Goal: Information Seeking & Learning: Check status

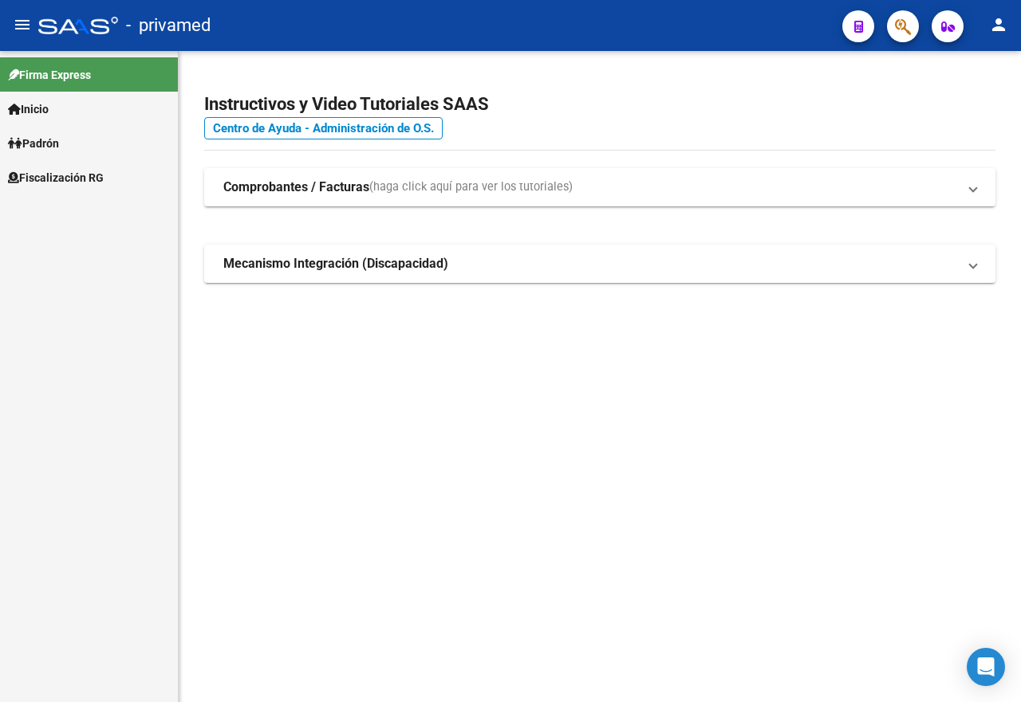
click at [906, 29] on icon "button" at bounding box center [903, 27] width 16 height 18
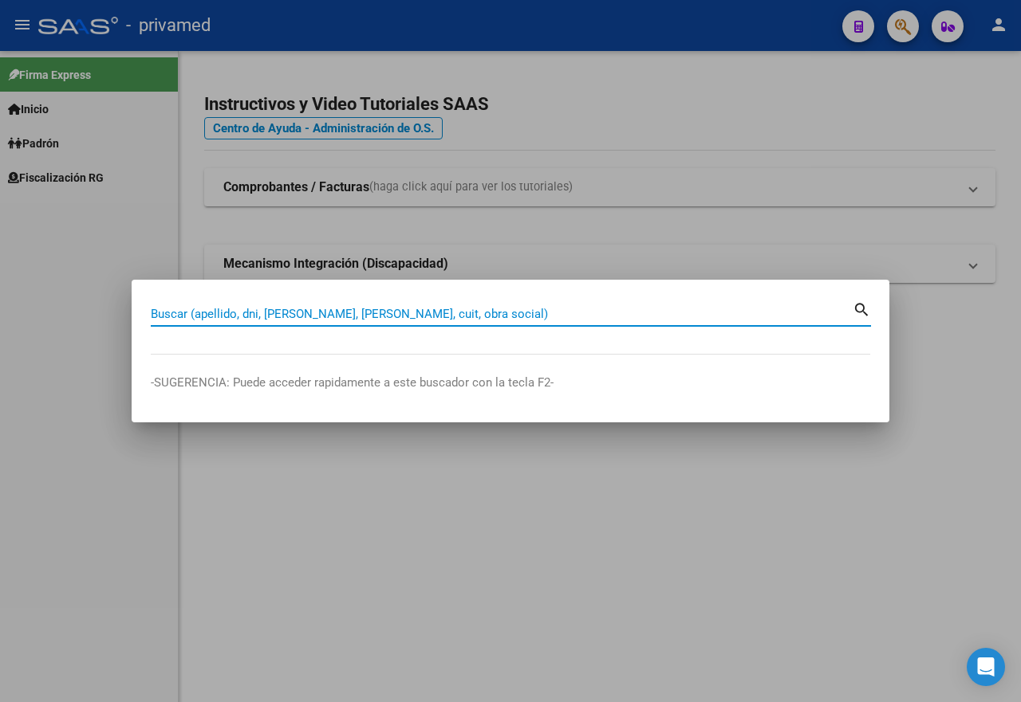
paste input "27239678632"
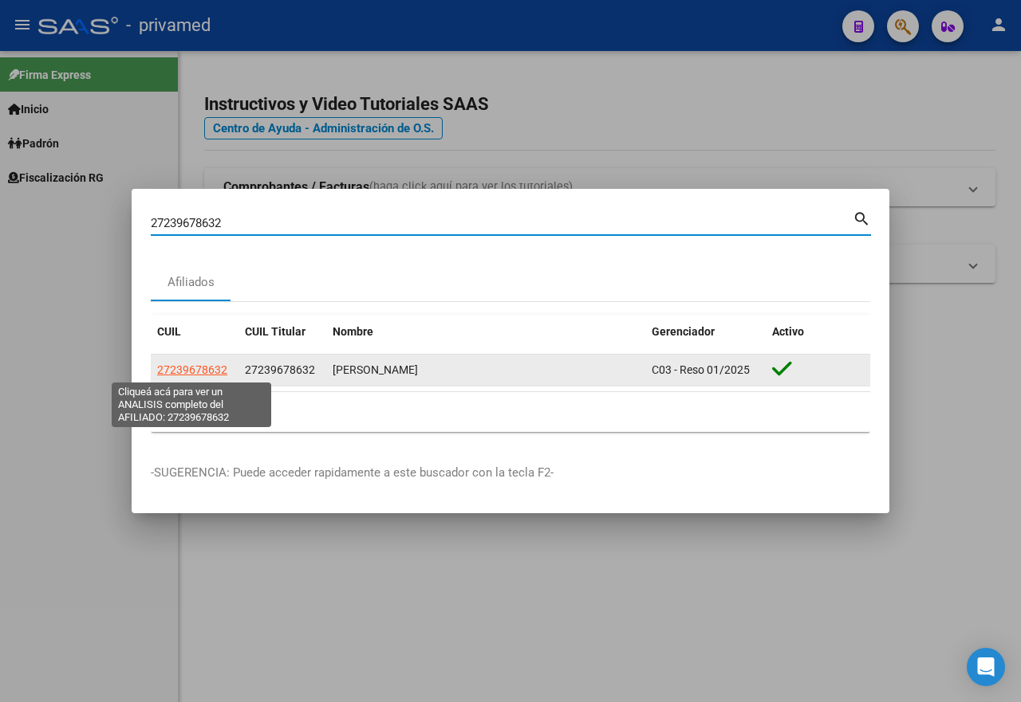
click at [215, 372] on span "27239678632" at bounding box center [192, 370] width 70 height 13
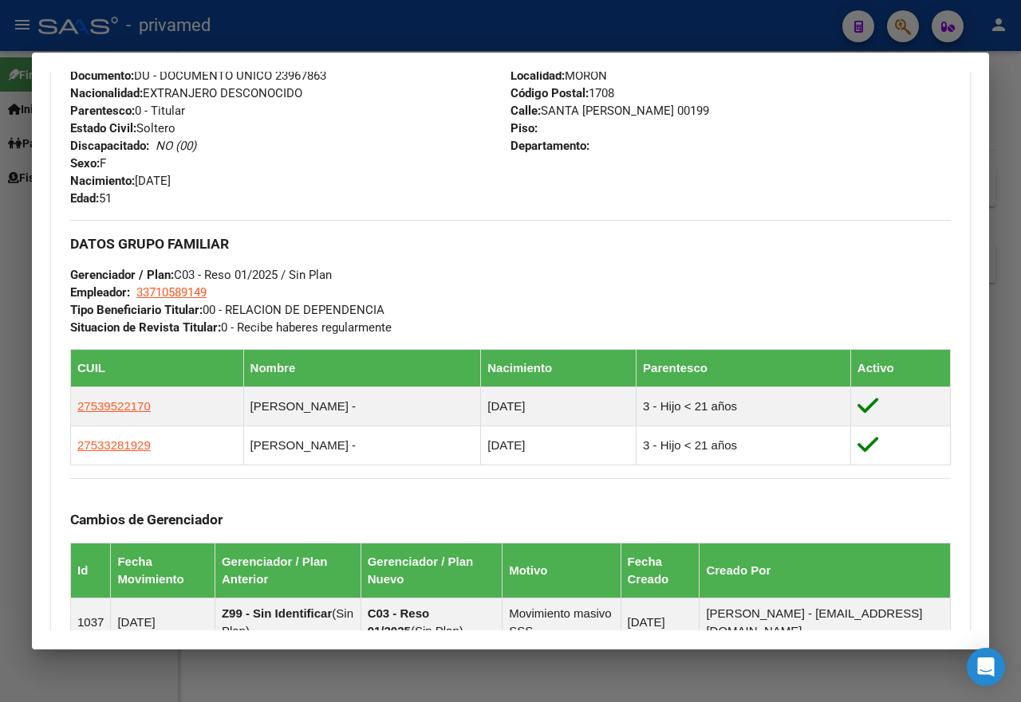
scroll to position [964, 0]
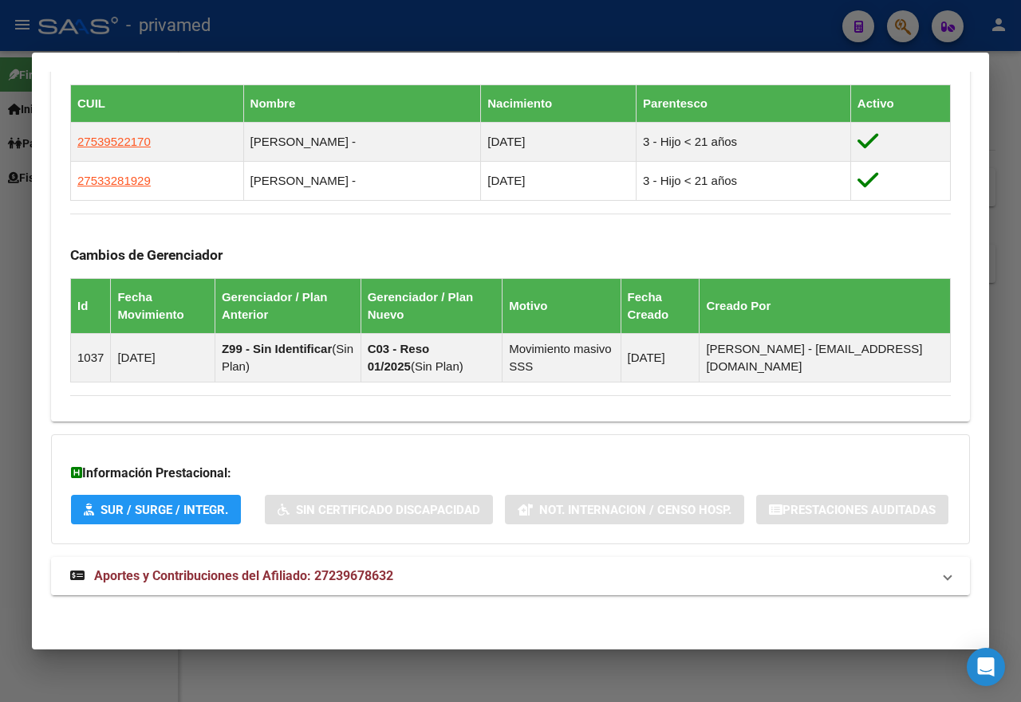
click at [314, 578] on span "Aportes y Contribuciones del Afiliado: 27239678632" at bounding box center [243, 576] width 299 height 15
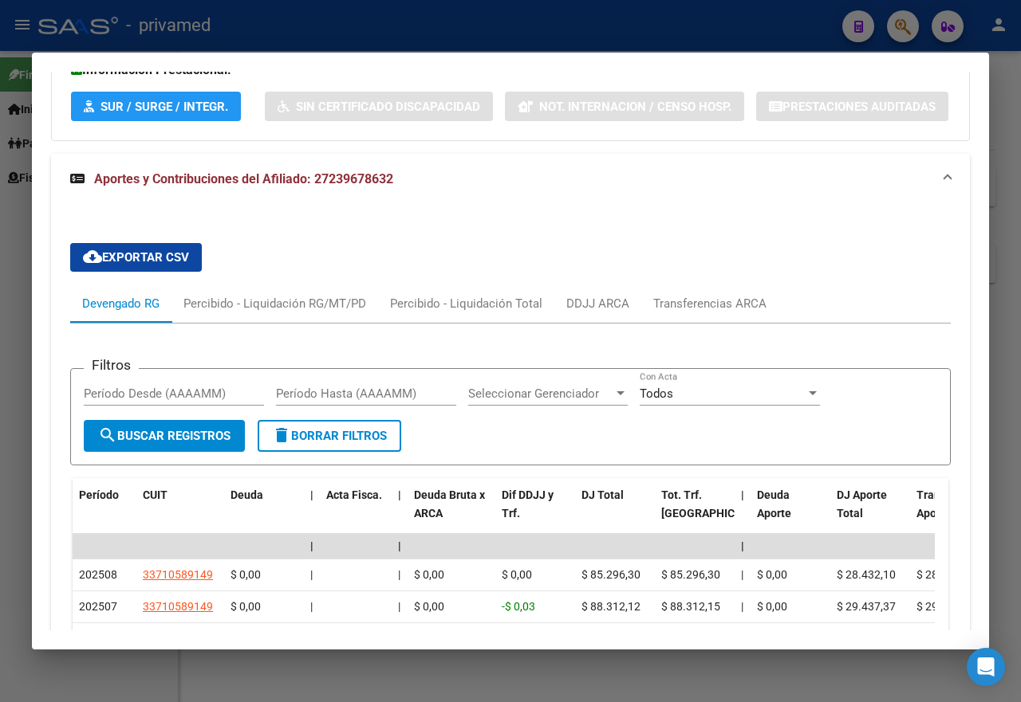
scroll to position [1592, 0]
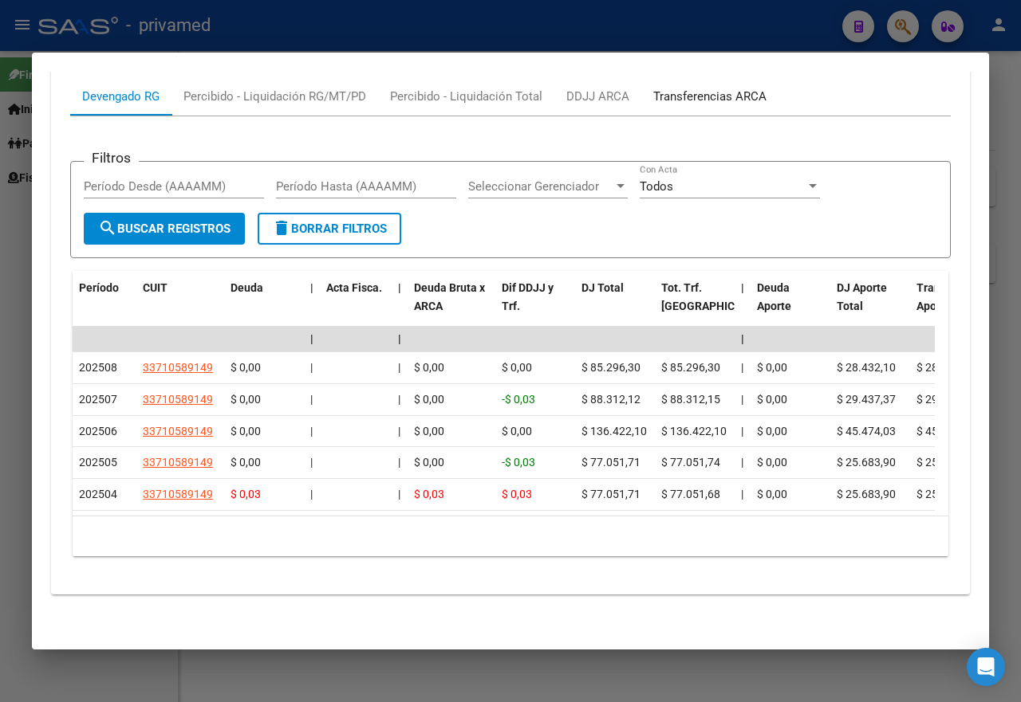
click at [712, 88] on div "Transferencias ARCA" at bounding box center [709, 97] width 113 height 18
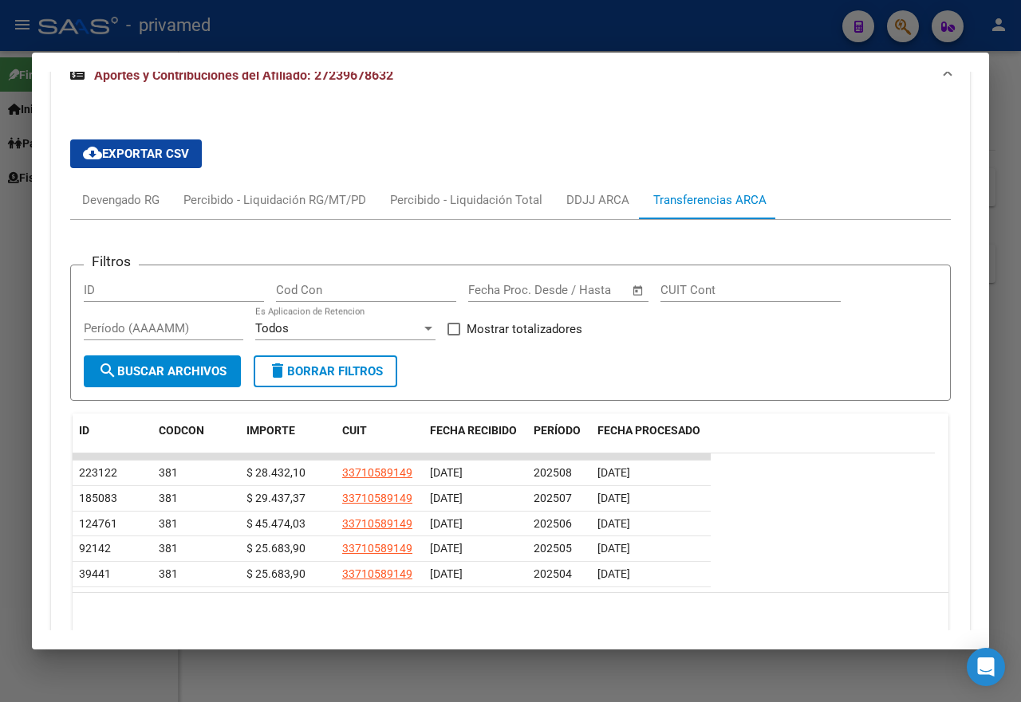
scroll to position [1547, 0]
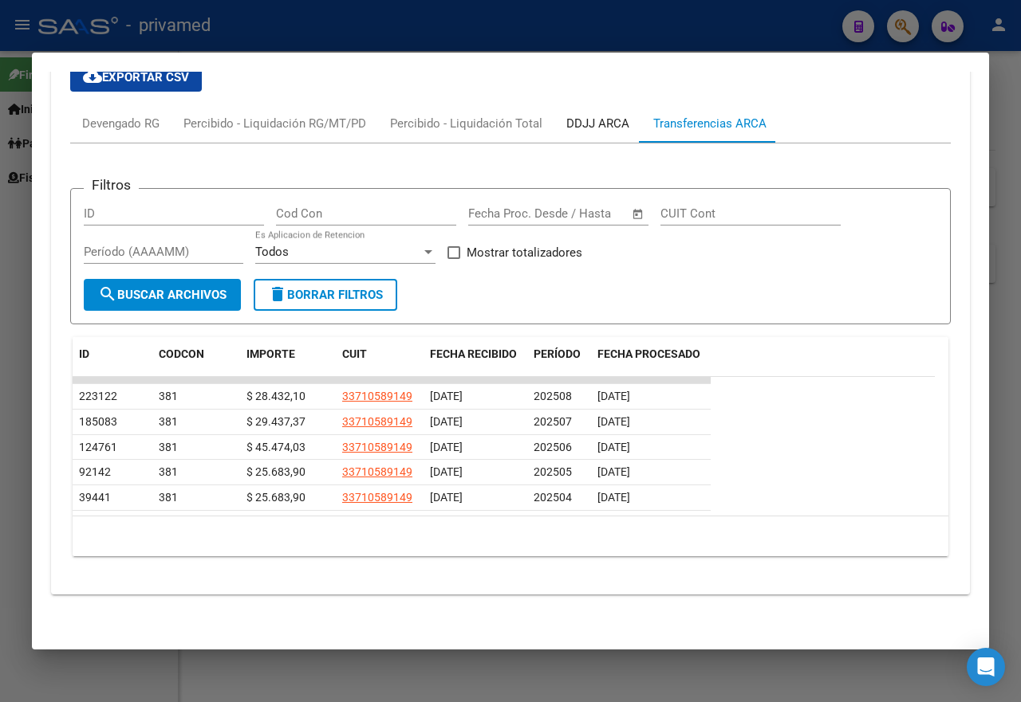
click at [580, 124] on div "DDJJ ARCA" at bounding box center [597, 124] width 63 height 18
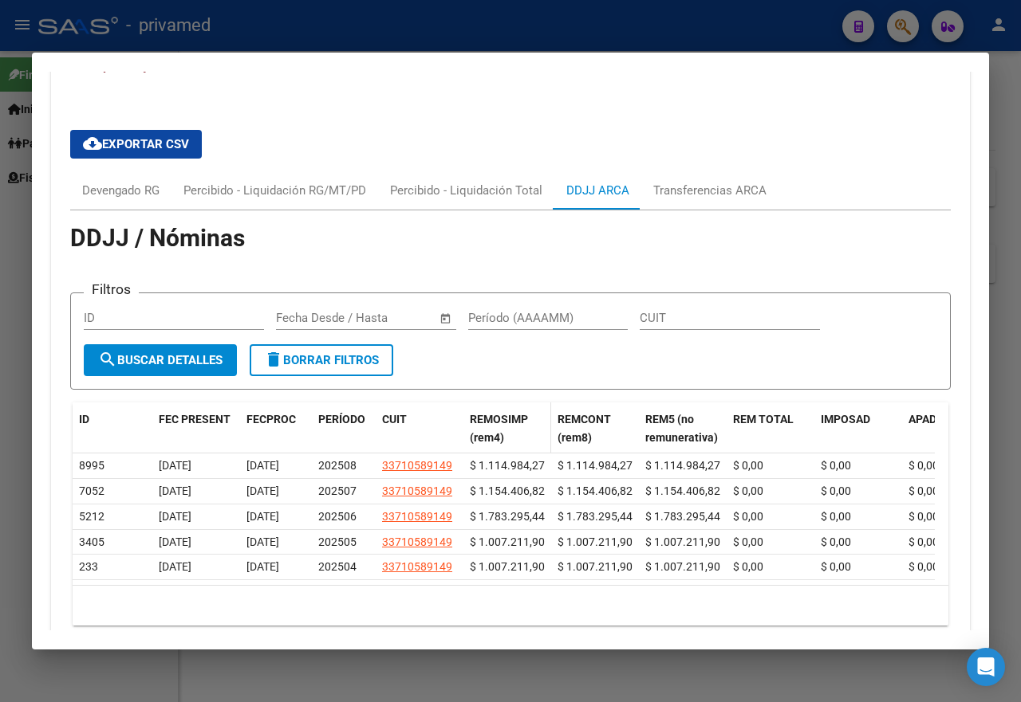
scroll to position [1471, 0]
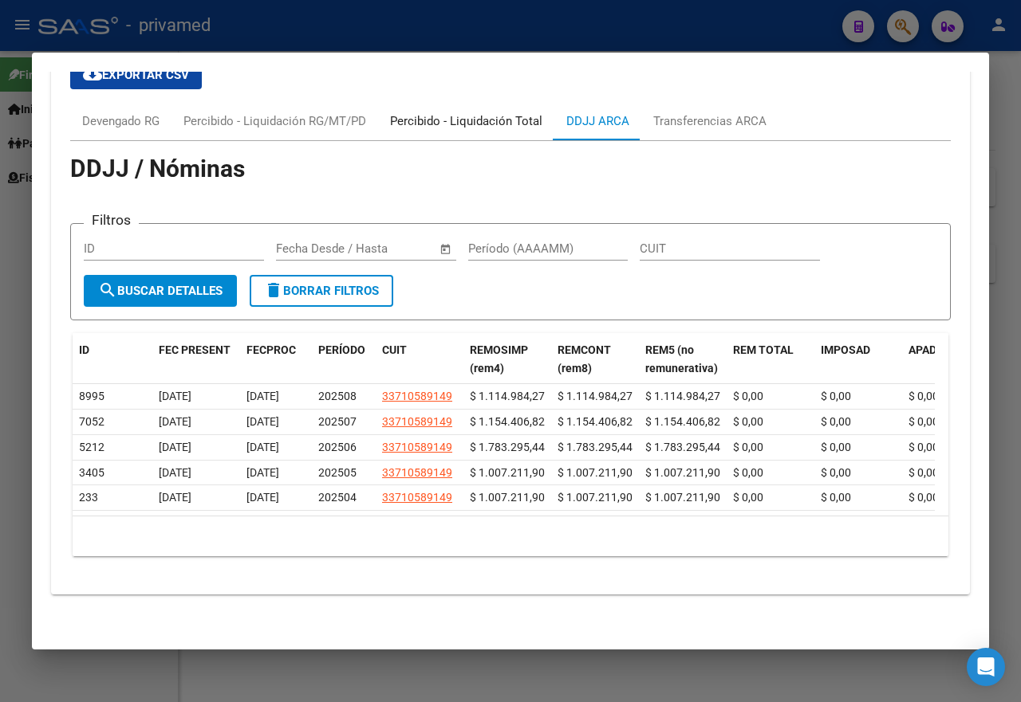
click at [426, 130] on div "Percibido - Liquidación Total" at bounding box center [466, 121] width 152 height 18
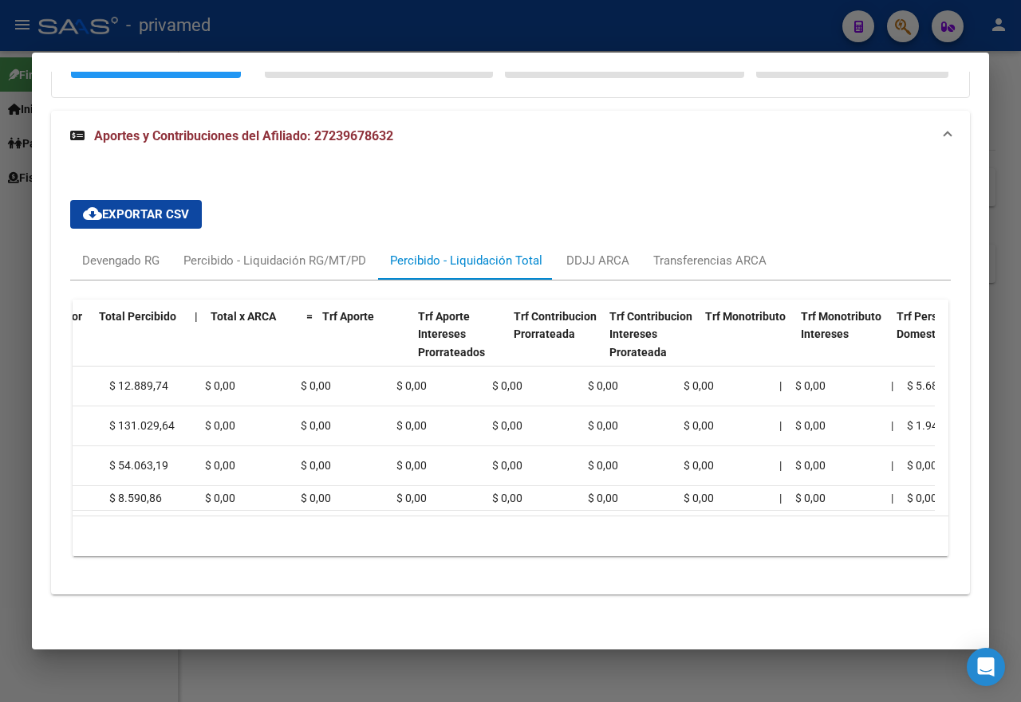
scroll to position [0, 0]
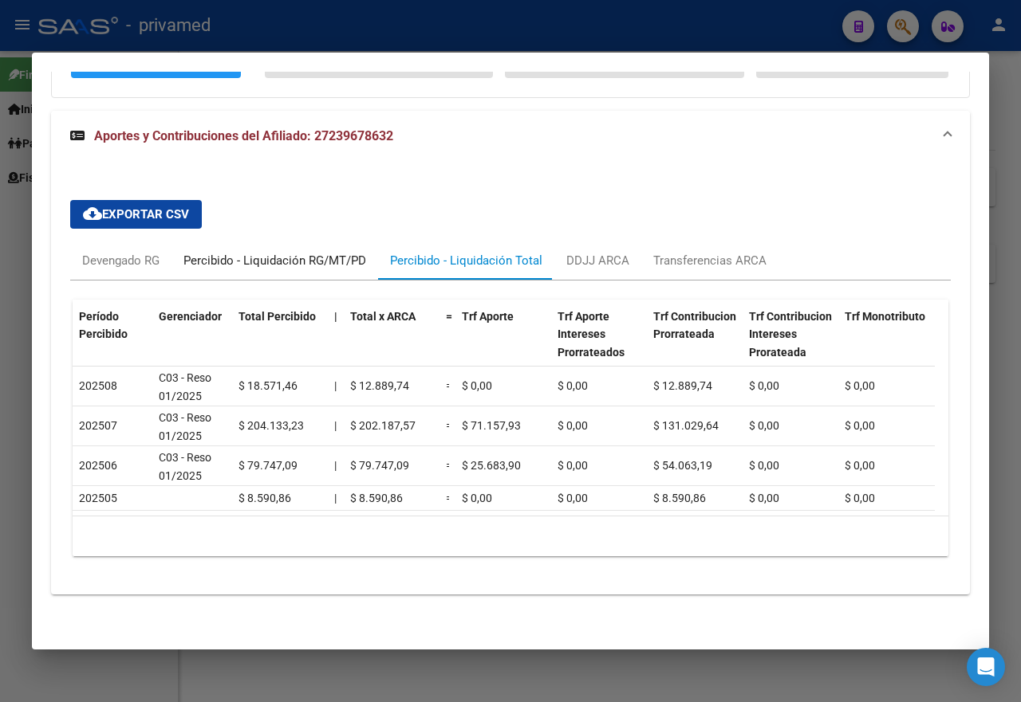
click at [348, 254] on div "Percibido - Liquidación RG/MT/PD" at bounding box center [274, 261] width 183 height 18
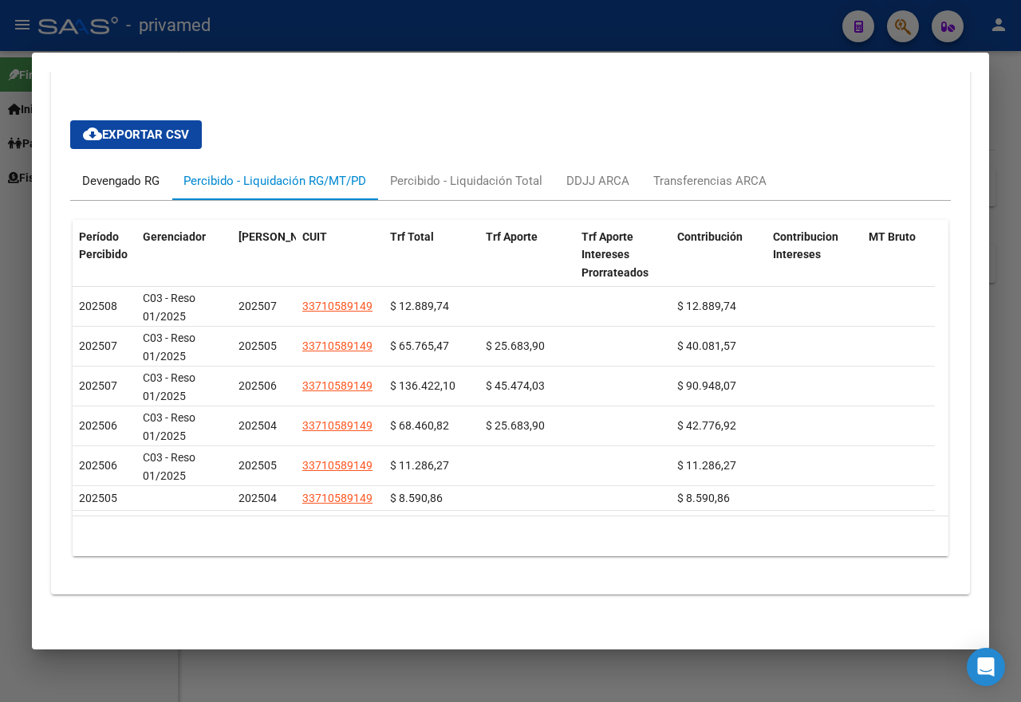
click at [141, 190] on div "Devengado RG" at bounding box center [120, 181] width 77 height 18
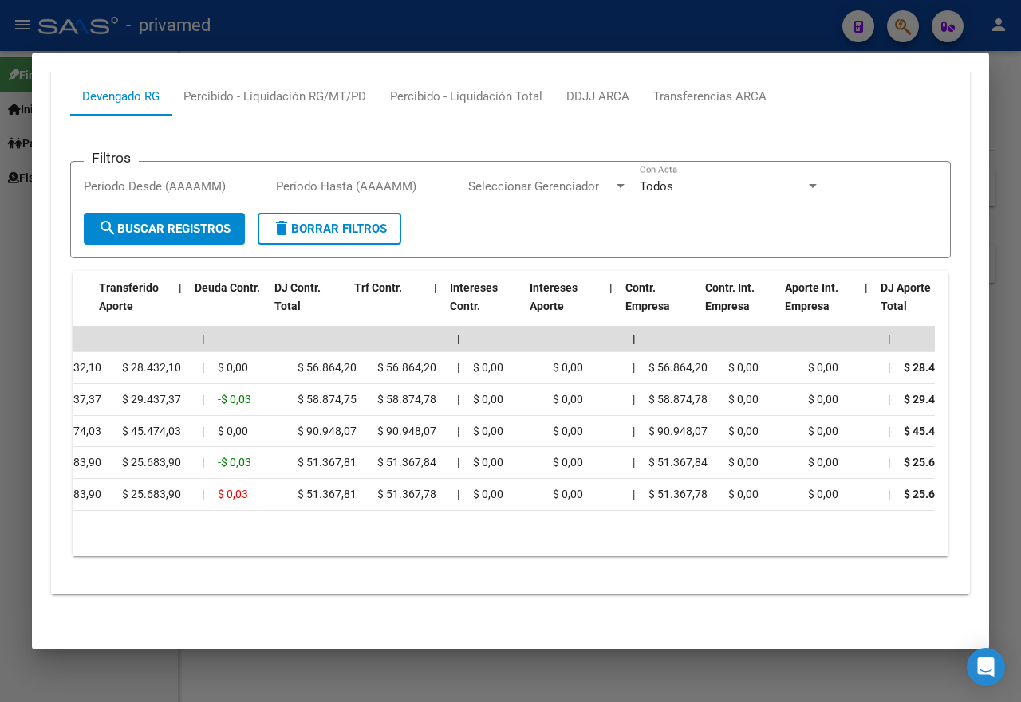
scroll to position [0, 833]
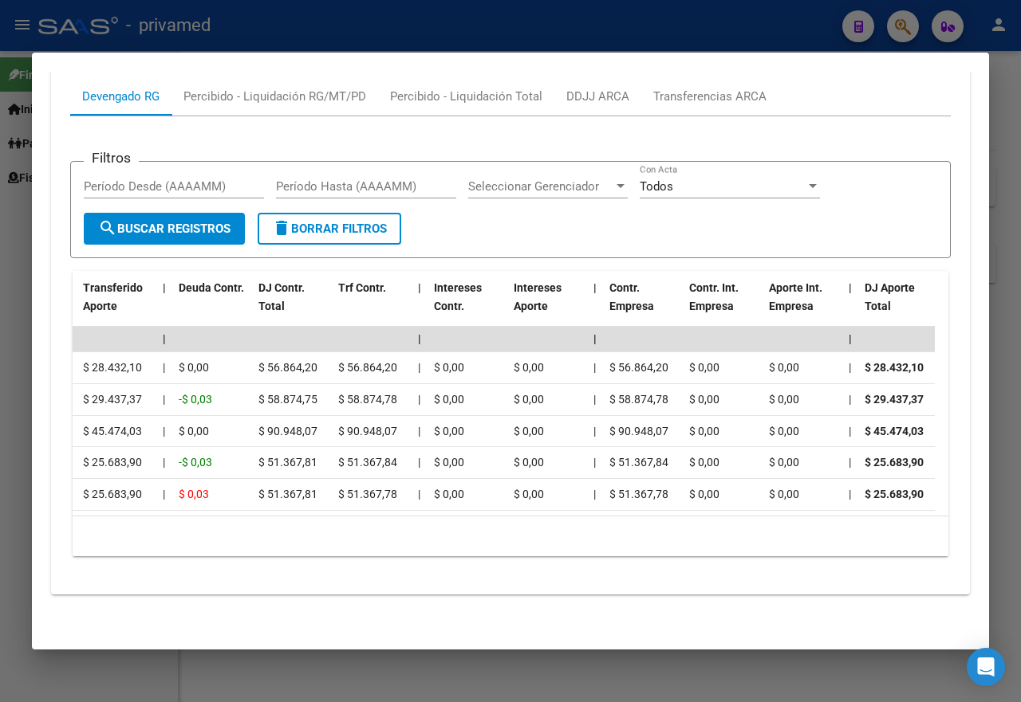
click at [254, 23] on div at bounding box center [510, 351] width 1021 height 702
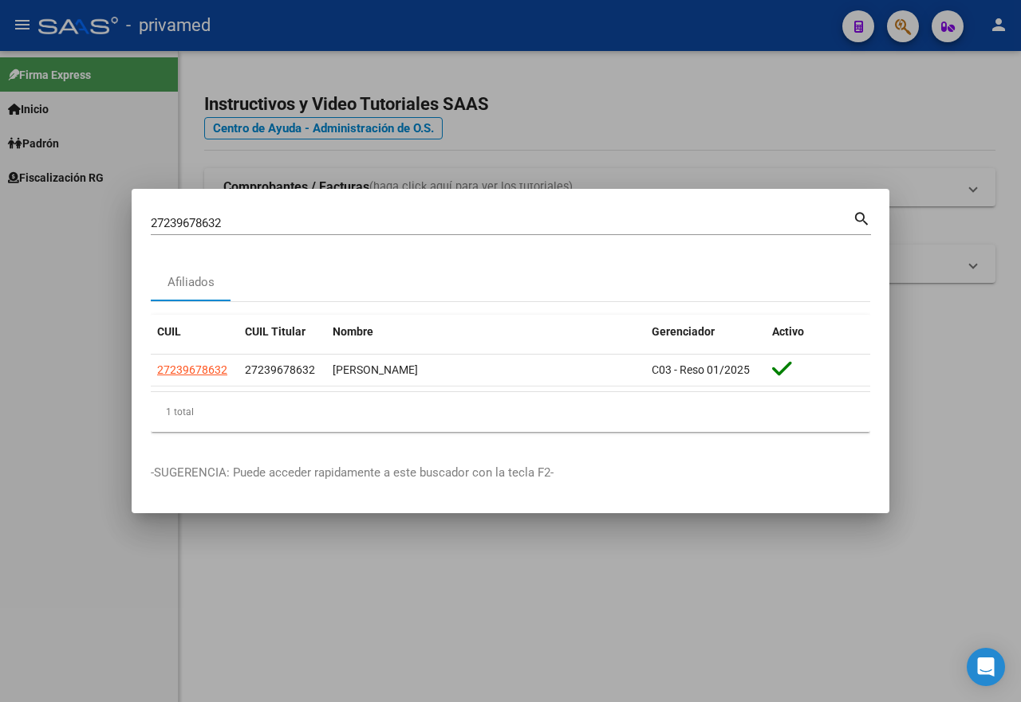
click at [865, 222] on mat-icon "search" at bounding box center [861, 217] width 18 height 19
drag, startPoint x: 273, startPoint y: 227, endPoint x: 0, endPoint y: 189, distance: 275.4
click at [0, 189] on div "27239678632 Buscar (apellido, dni, cuil, nro traspaso, cuit, obra social) searc…" at bounding box center [510, 351] width 1021 height 702
paste input "302756967"
type input "27302756967"
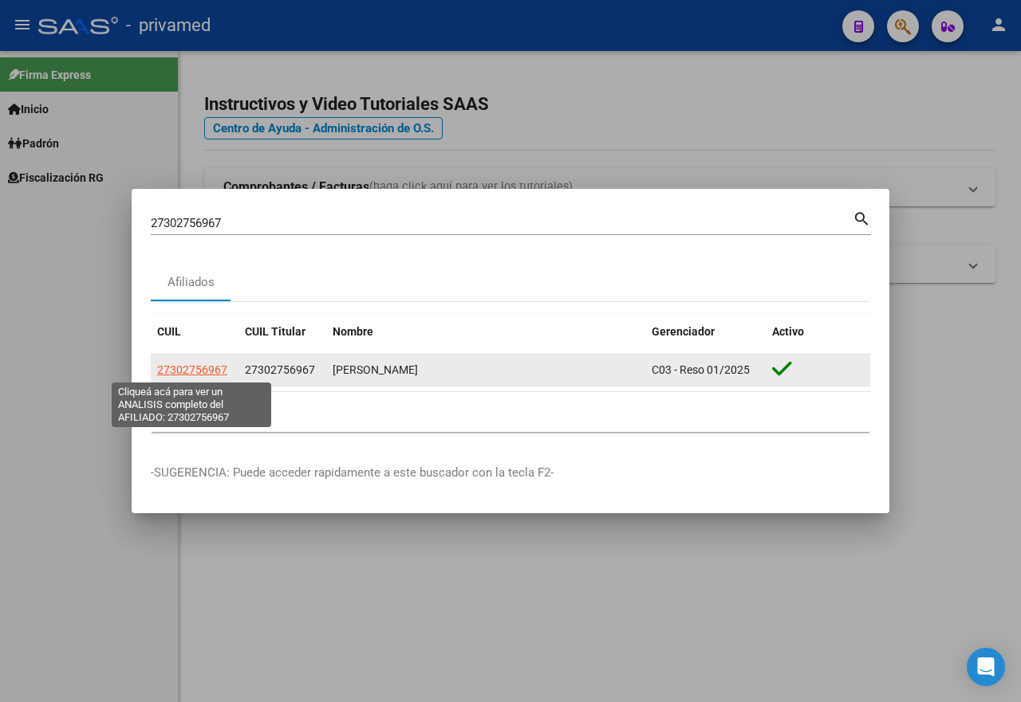
click at [199, 371] on span "27302756967" at bounding box center [192, 370] width 70 height 13
type textarea "27302756967"
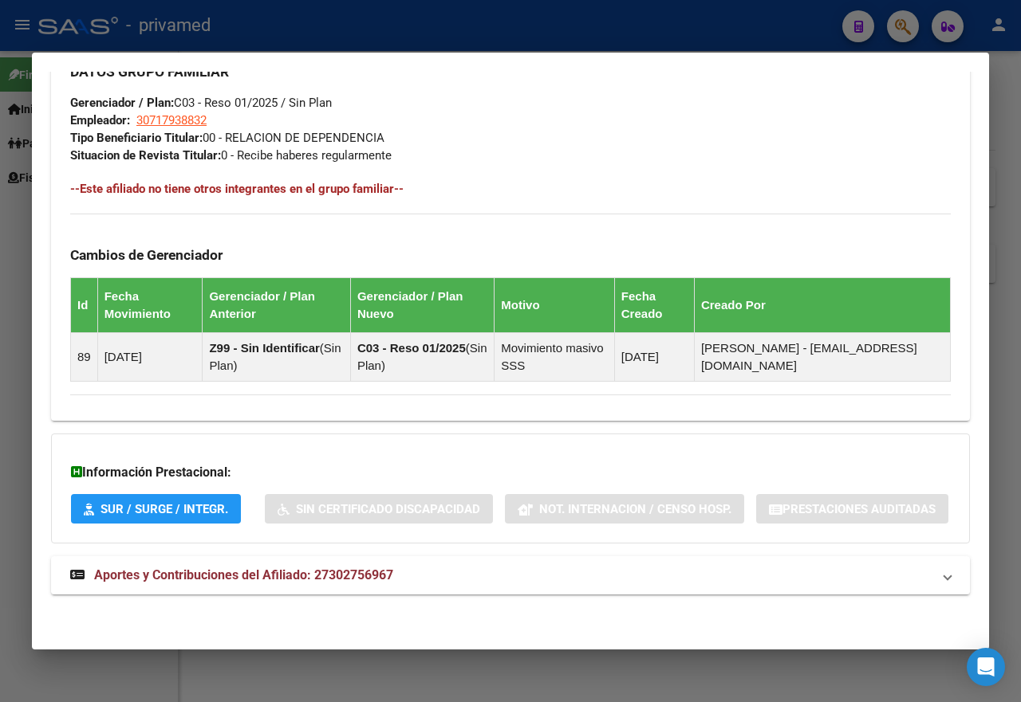
scroll to position [871, 0]
click at [432, 565] on mat-expansion-panel-header "Aportes y Contribuciones del Afiliado: 27302756967" at bounding box center [510, 576] width 919 height 38
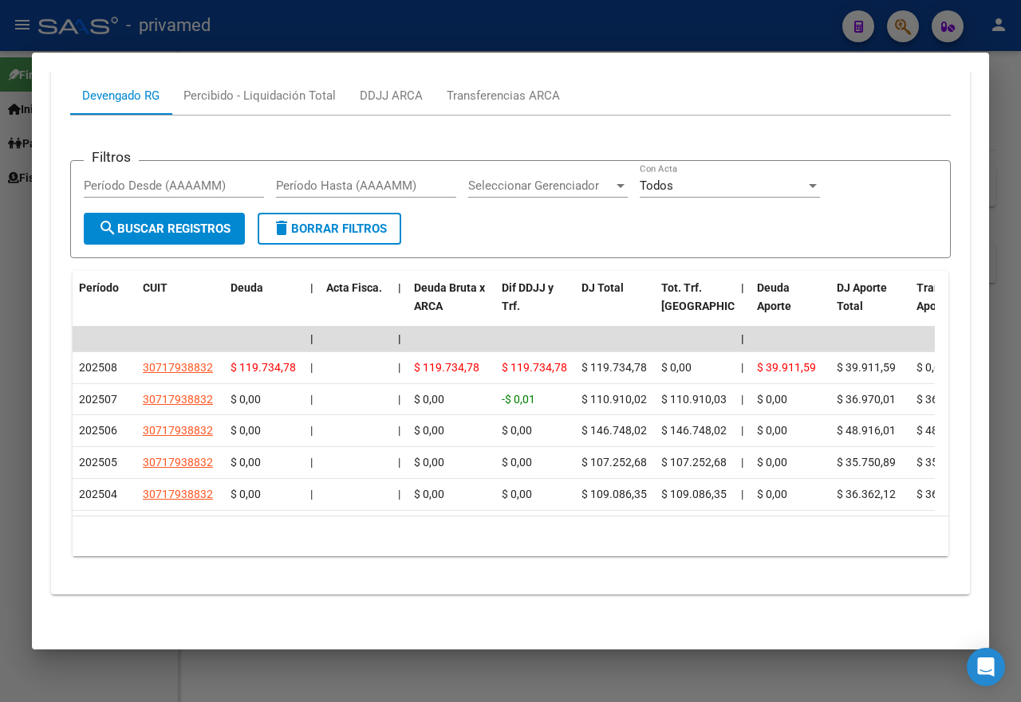
scroll to position [1419, 0]
click at [518, 104] on div "Transferencias ARCA" at bounding box center [503, 96] width 113 height 18
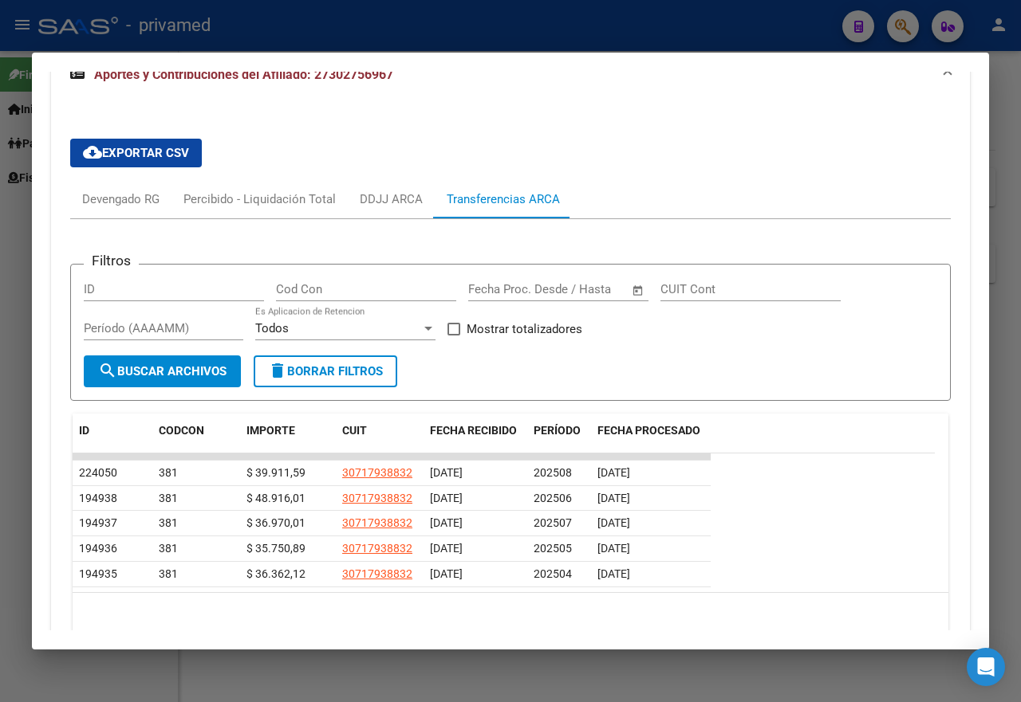
scroll to position [1369, 0]
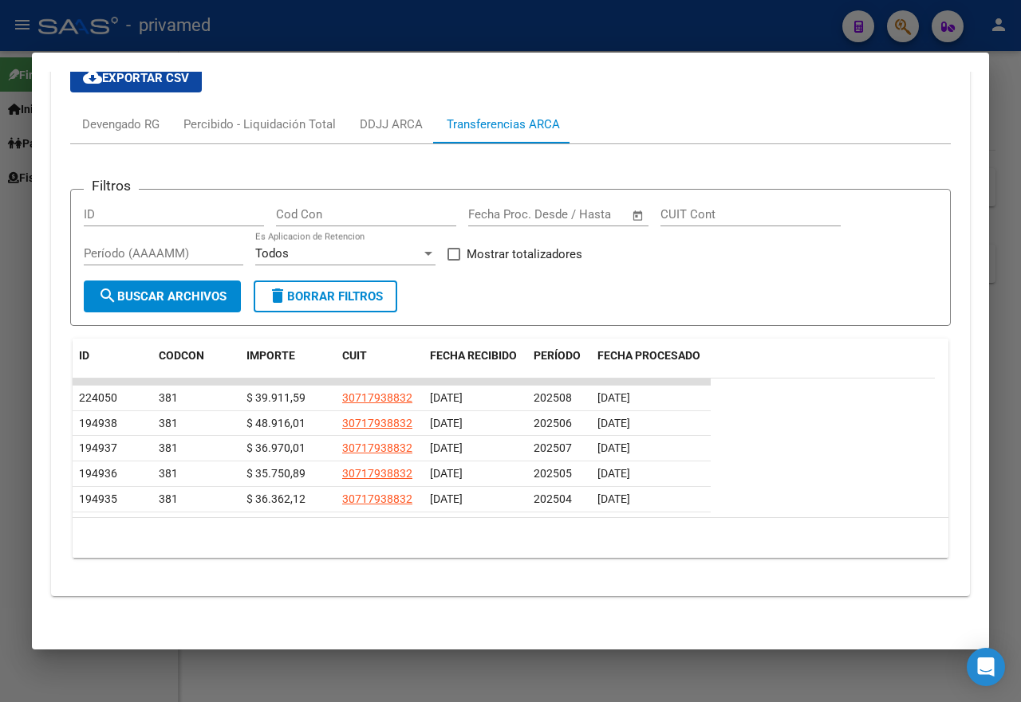
click at [730, 33] on div at bounding box center [510, 351] width 1021 height 702
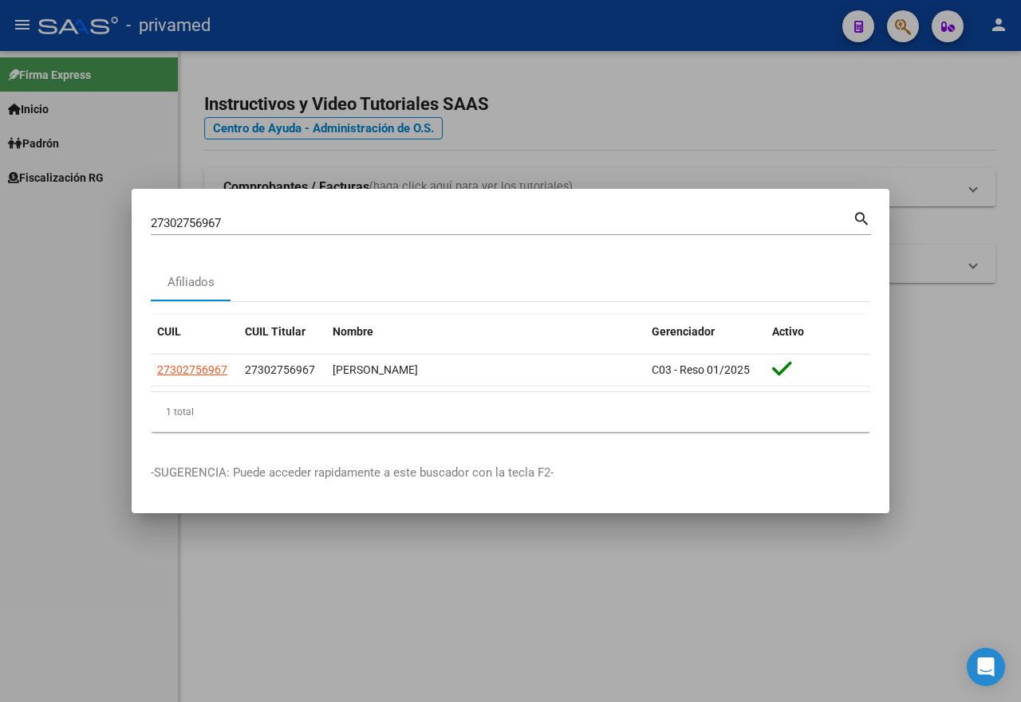
click at [872, 149] on div at bounding box center [510, 351] width 1021 height 702
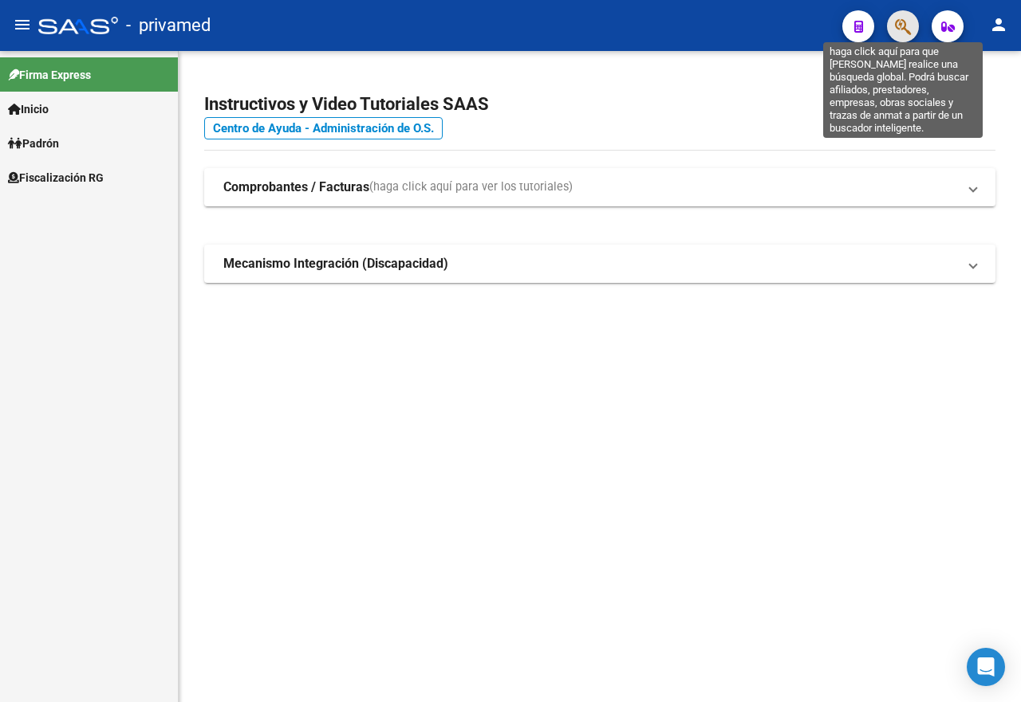
click at [906, 28] on icon "button" at bounding box center [903, 27] width 16 height 18
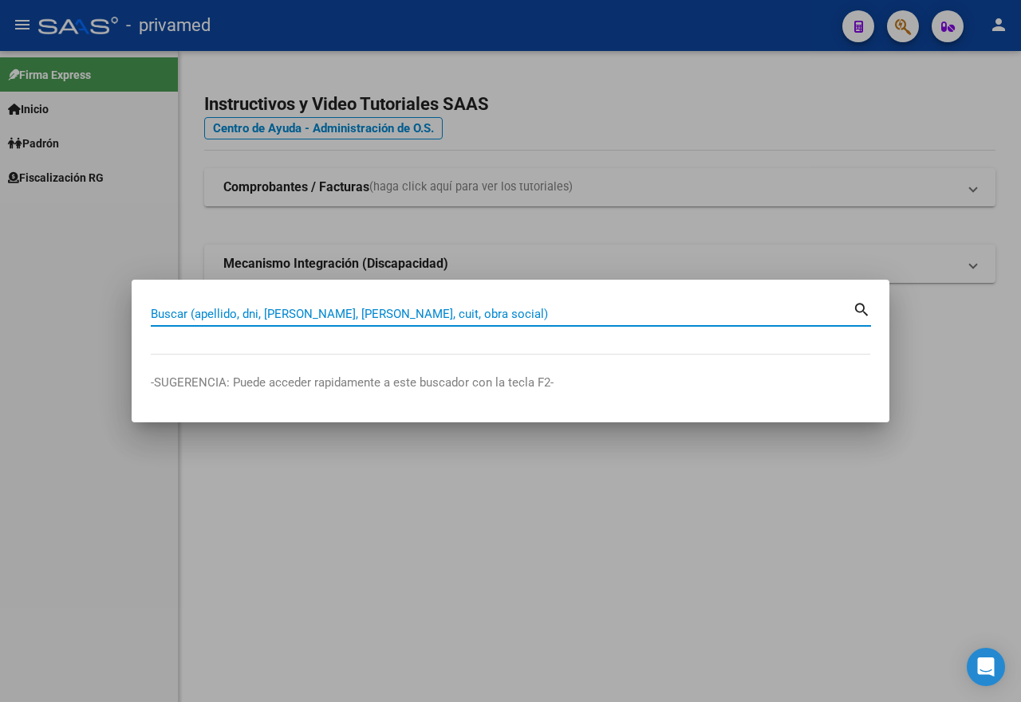
paste input "20270088423"
type input "20270088423"
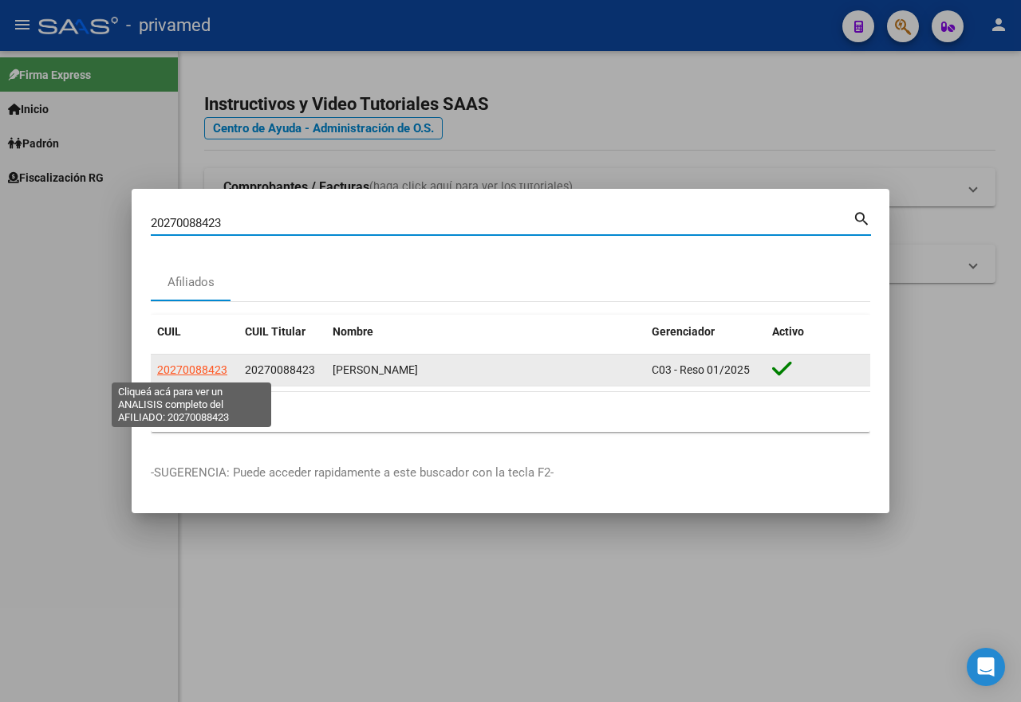
click at [203, 372] on span "20270088423" at bounding box center [192, 370] width 70 height 13
type textarea "20270088423"
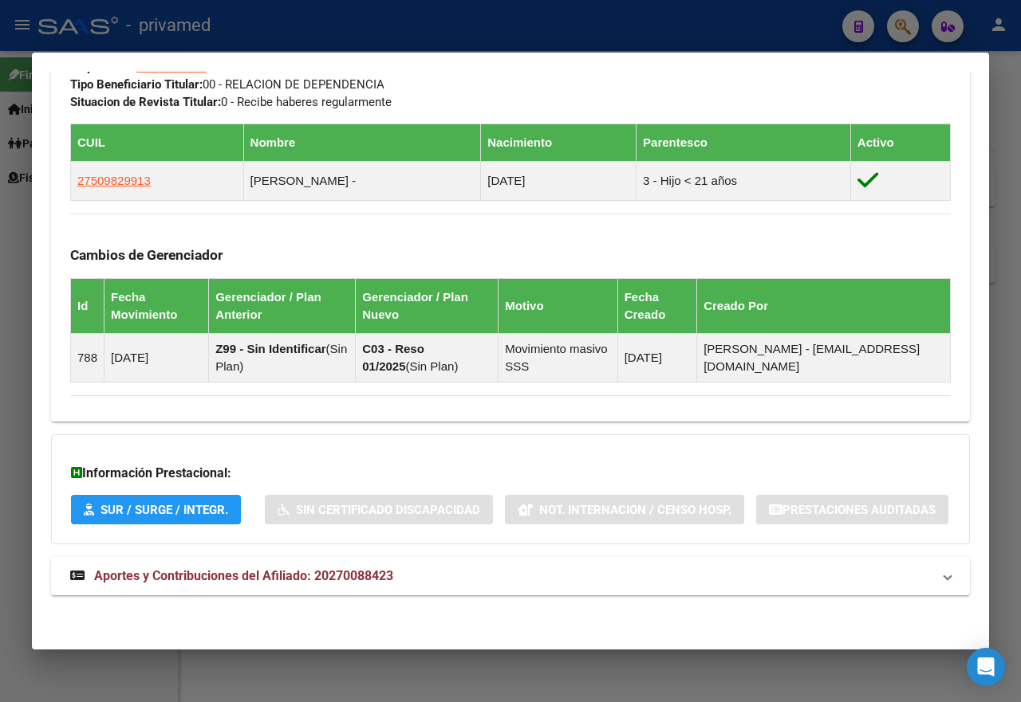
scroll to position [925, 0]
click at [358, 569] on span "Aportes y Contribuciones del Afiliado: 20270088423" at bounding box center [243, 576] width 299 height 15
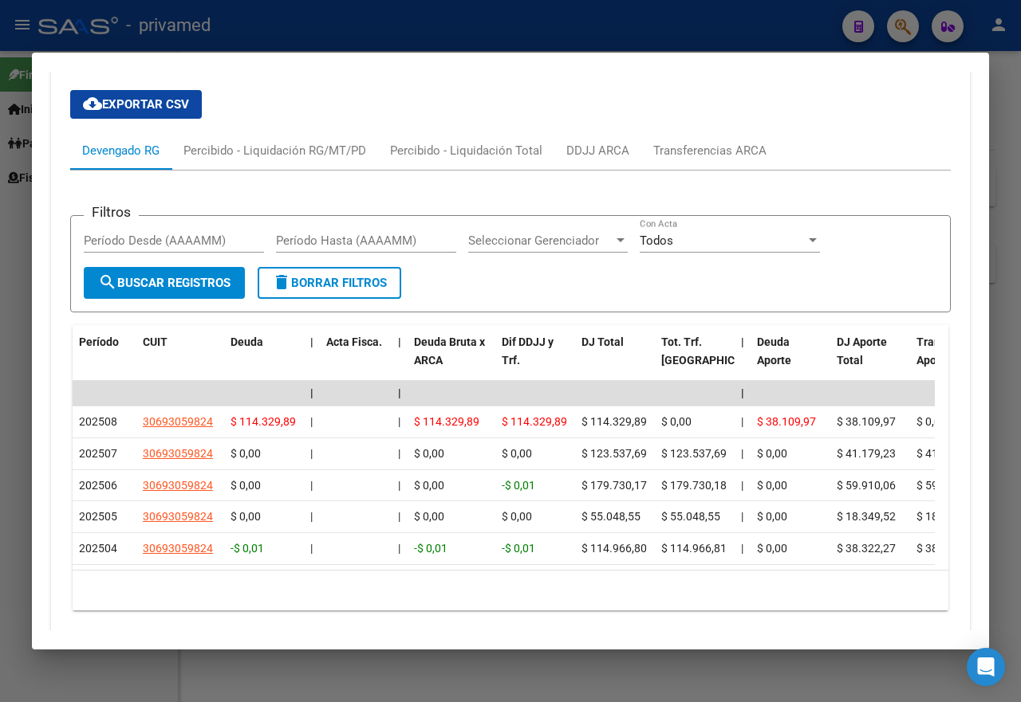
scroll to position [1483, 0]
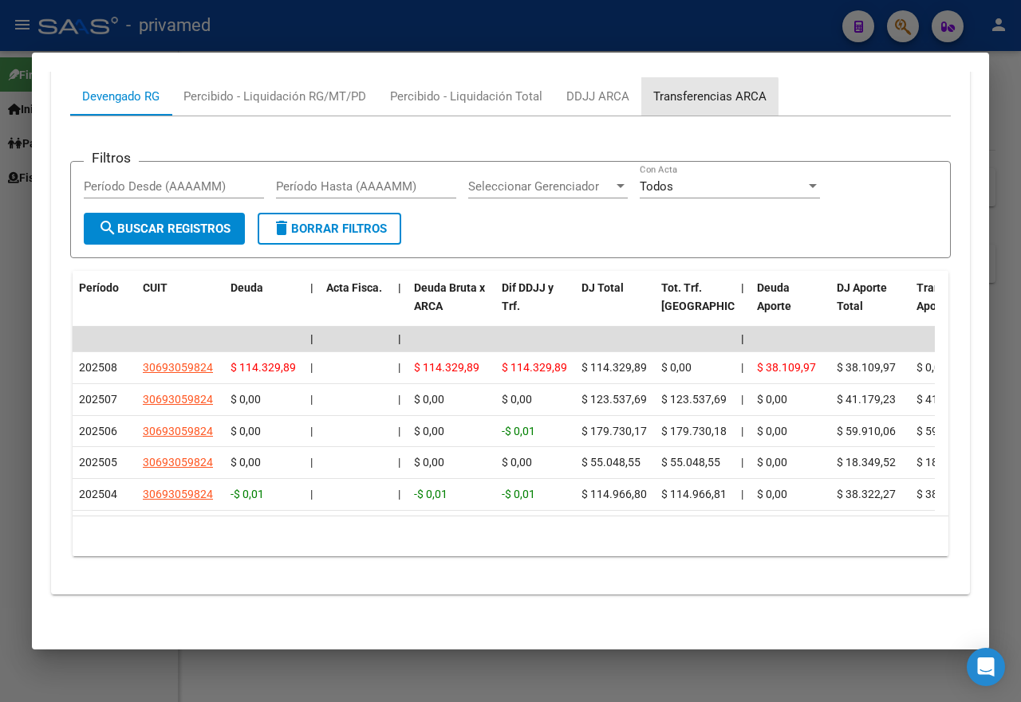
click at [687, 105] on div "Transferencias ARCA" at bounding box center [709, 97] width 113 height 18
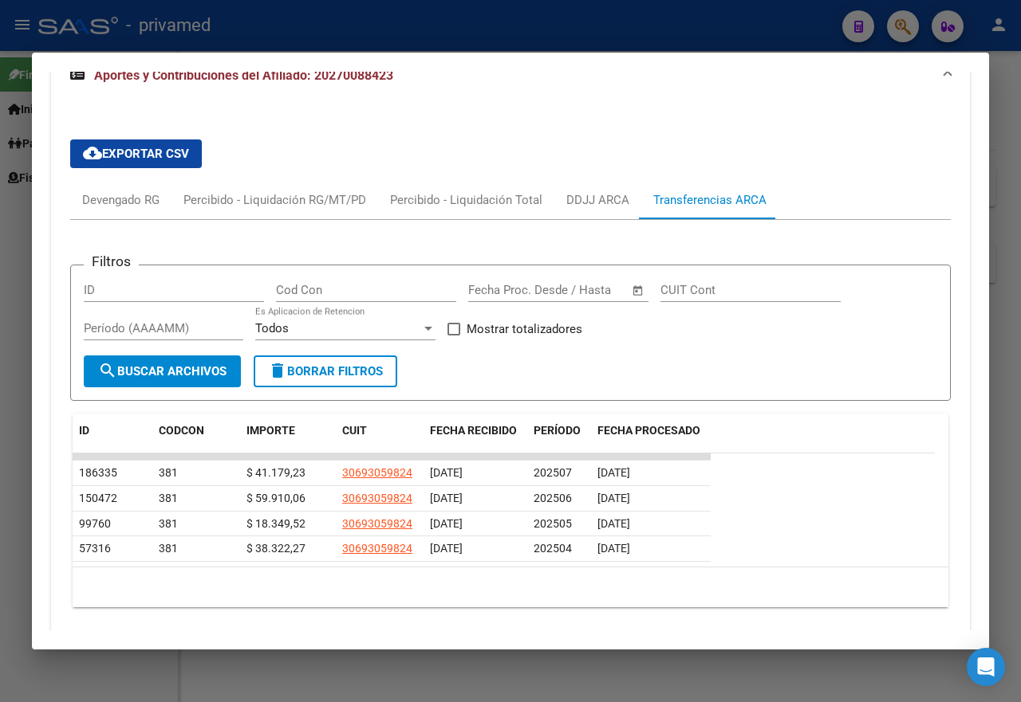
scroll to position [1422, 0]
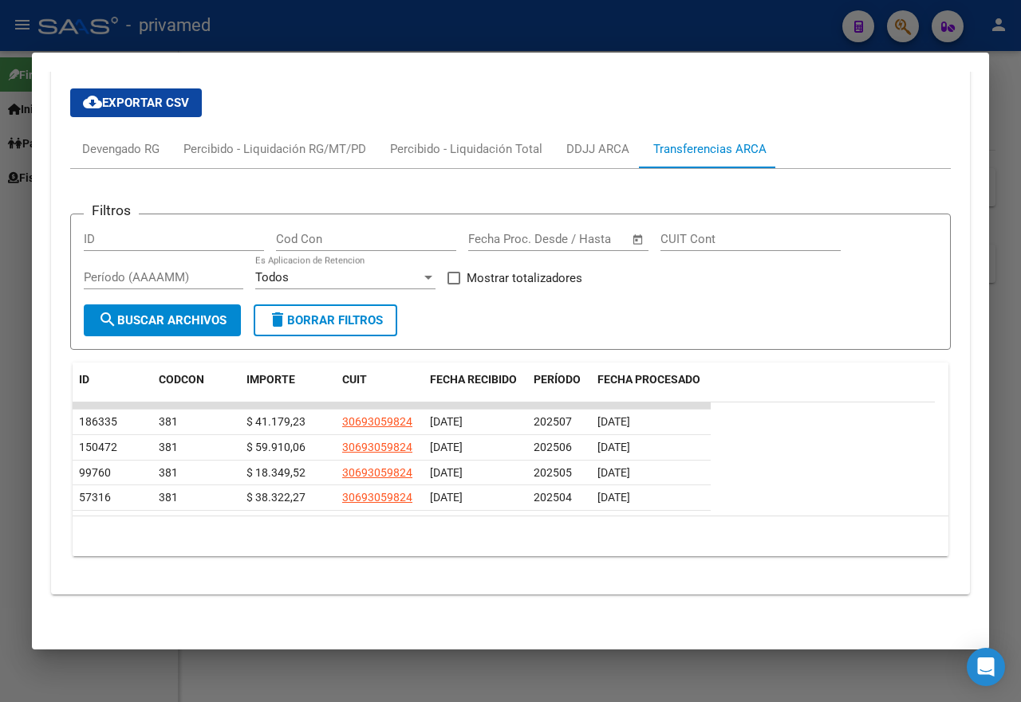
click at [808, 30] on div at bounding box center [510, 351] width 1021 height 702
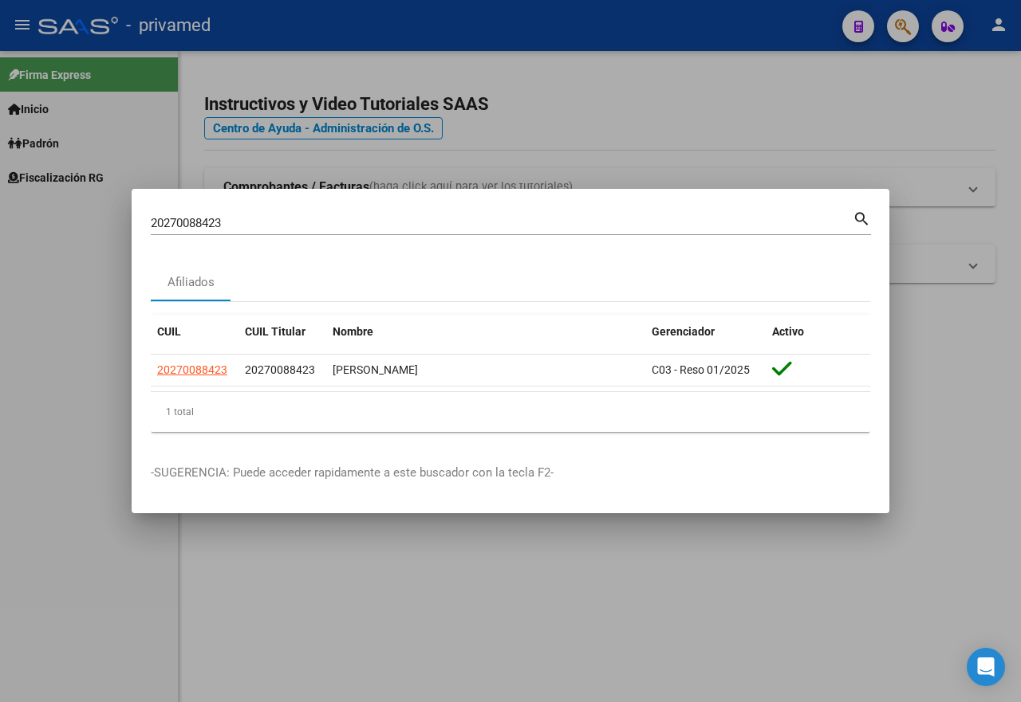
click at [862, 217] on mat-icon "search" at bounding box center [861, 217] width 18 height 19
drag, startPoint x: 250, startPoint y: 222, endPoint x: 49, endPoint y: 207, distance: 201.5
click at [49, 207] on div "20270088423 Buscar (apellido, dni, cuil, nro traspaso, cuit, obra social) searc…" at bounding box center [510, 351] width 1021 height 702
paste input "3250998589"
type input "23250998589"
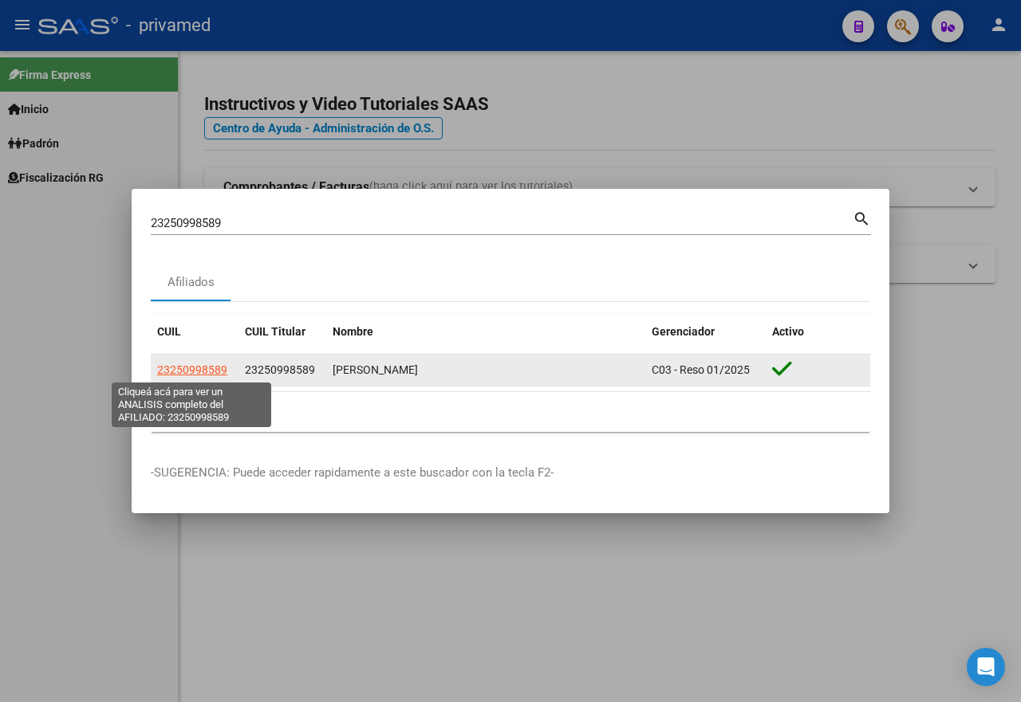
click at [199, 372] on span "23250998589" at bounding box center [192, 370] width 70 height 13
type textarea "23250998589"
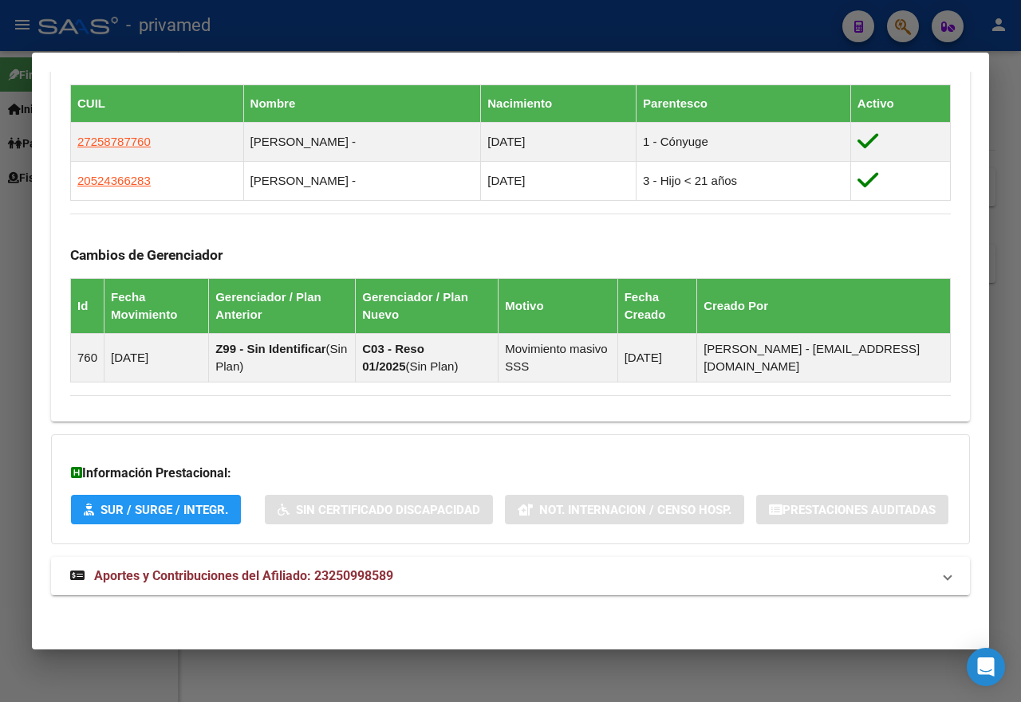
scroll to position [964, 0]
click at [402, 580] on mat-panel-title "Aportes y Contribuciones del Afiliado: 23250998589" at bounding box center [500, 576] width 861 height 19
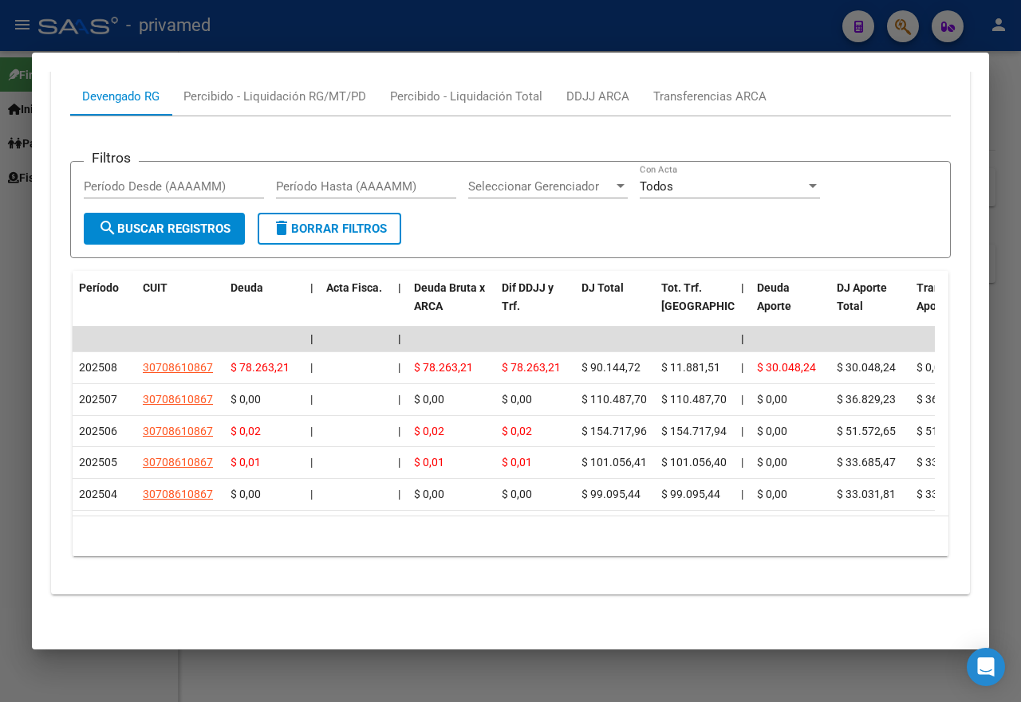
scroll to position [1592, 0]
click at [684, 88] on div "Transferencias ARCA" at bounding box center [709, 97] width 113 height 18
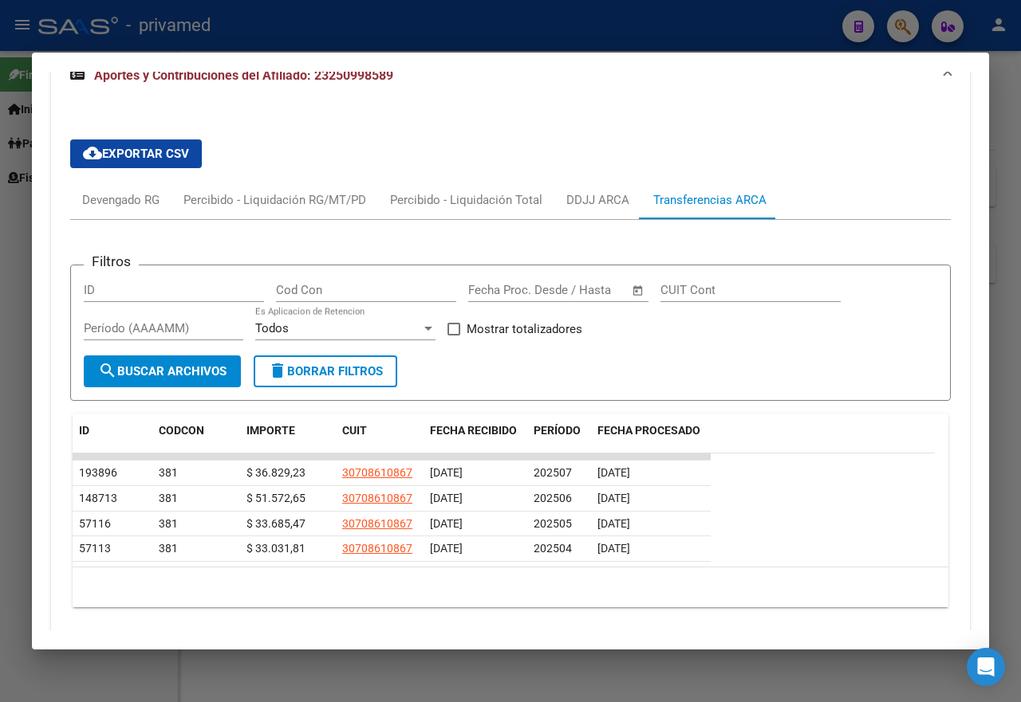
scroll to position [1521, 0]
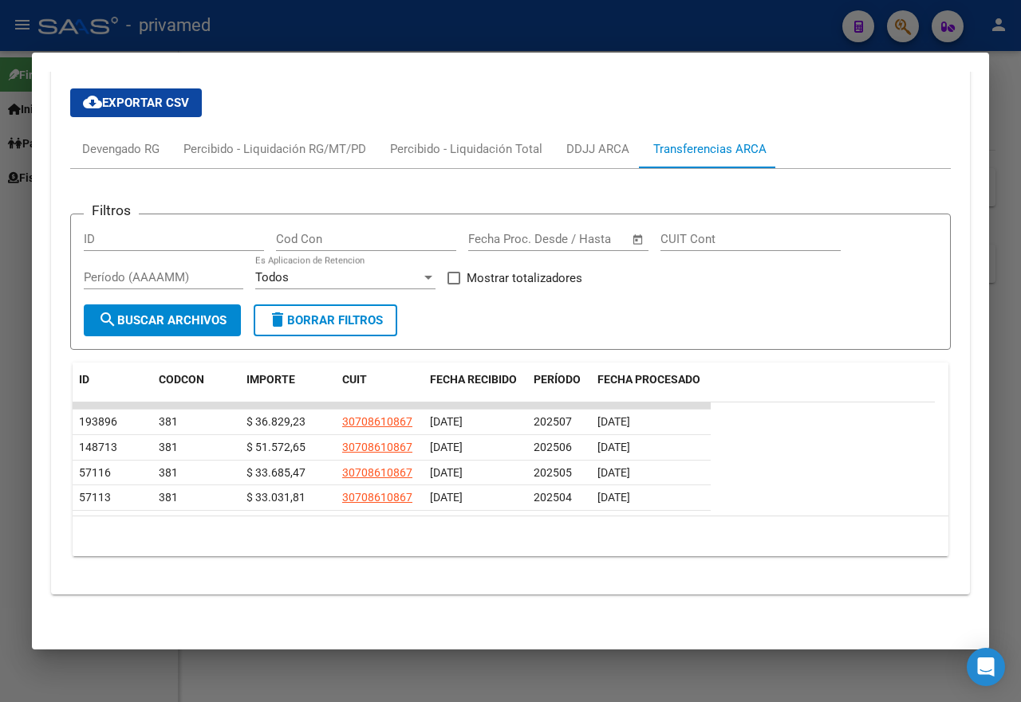
click at [799, 26] on div at bounding box center [510, 351] width 1021 height 702
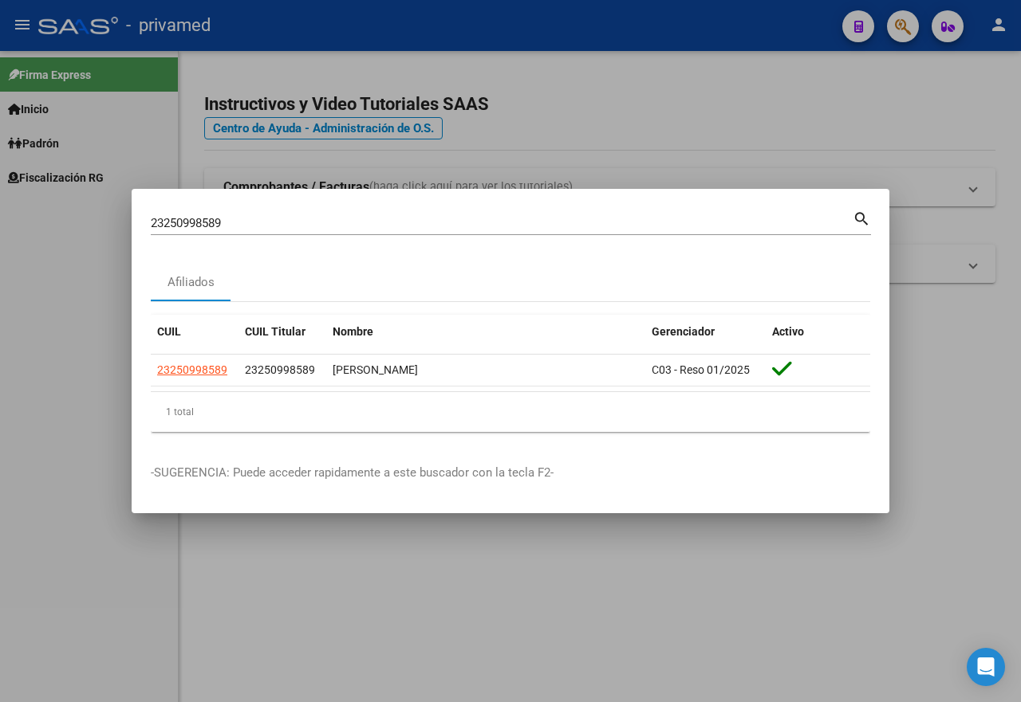
click at [856, 218] on mat-icon "search" at bounding box center [861, 217] width 18 height 19
drag, startPoint x: 235, startPoint y: 222, endPoint x: 0, endPoint y: 203, distance: 236.1
click at [0, 203] on div "23250998589 Buscar (apellido, dni, cuil, nro traspaso, cuit, obra social) searc…" at bounding box center [510, 351] width 1021 height 702
paste input "7236780"
type input "23272367809"
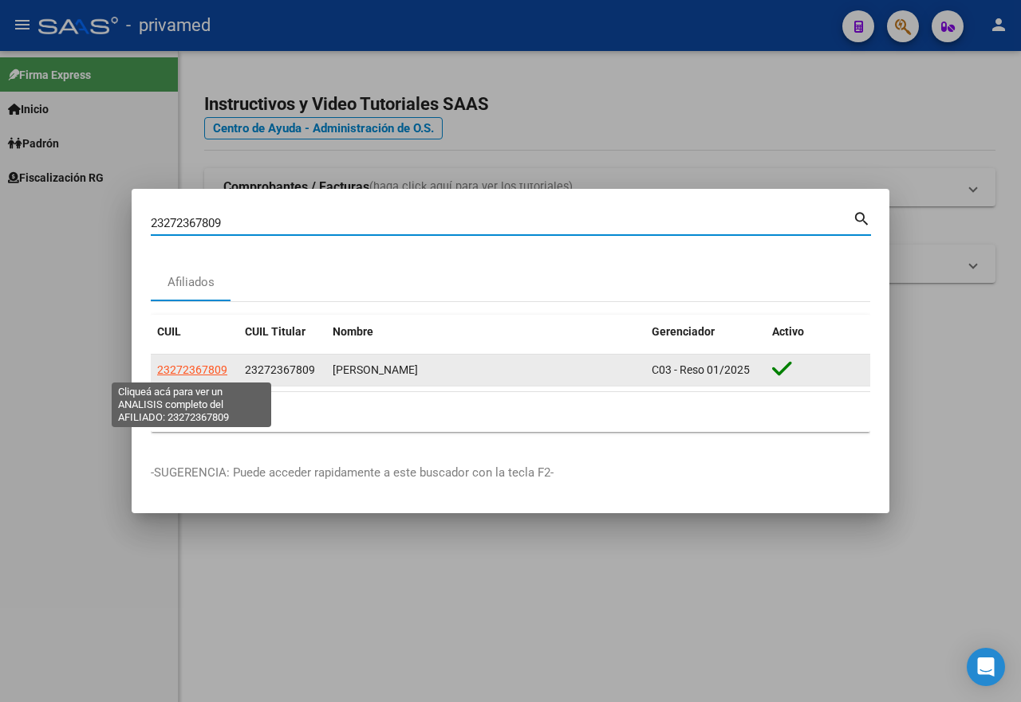
click at [178, 366] on span "23272367809" at bounding box center [192, 370] width 70 height 13
type textarea "23272367809"
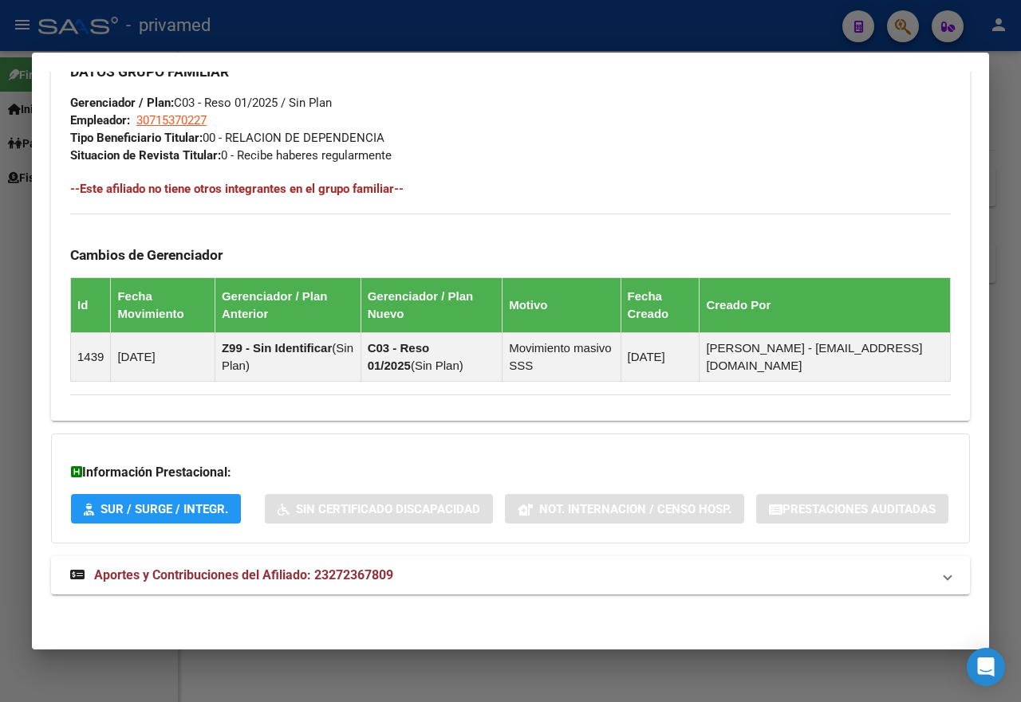
scroll to position [871, 0]
click at [376, 585] on strong "Aportes y Contribuciones del Afiliado: 23272367809" at bounding box center [231, 575] width 323 height 19
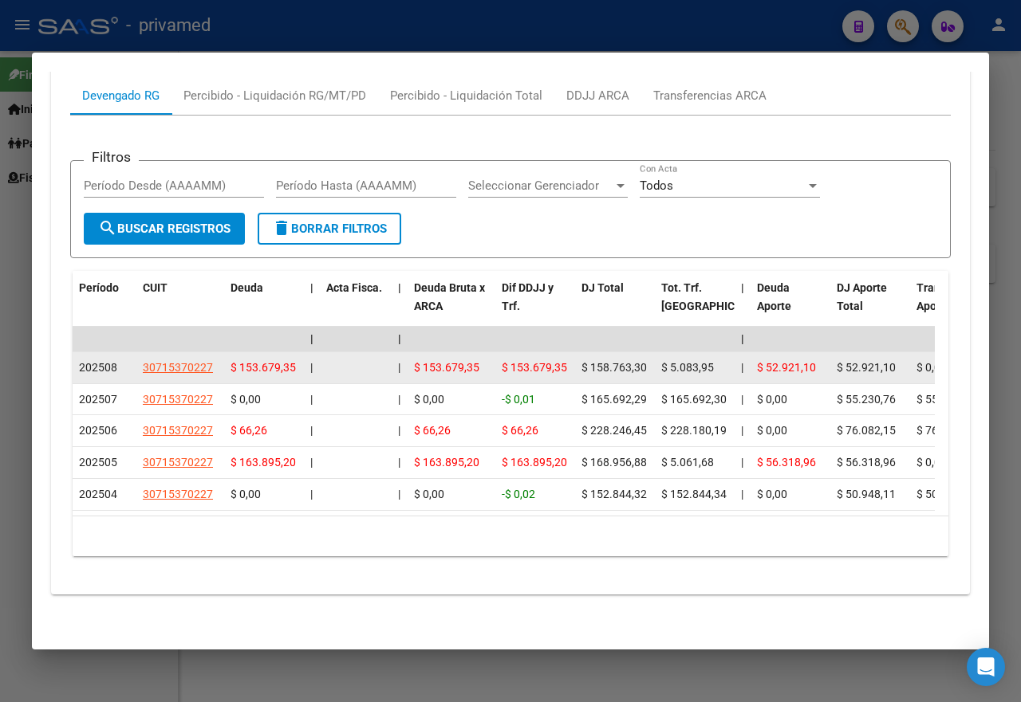
scroll to position [1499, 0]
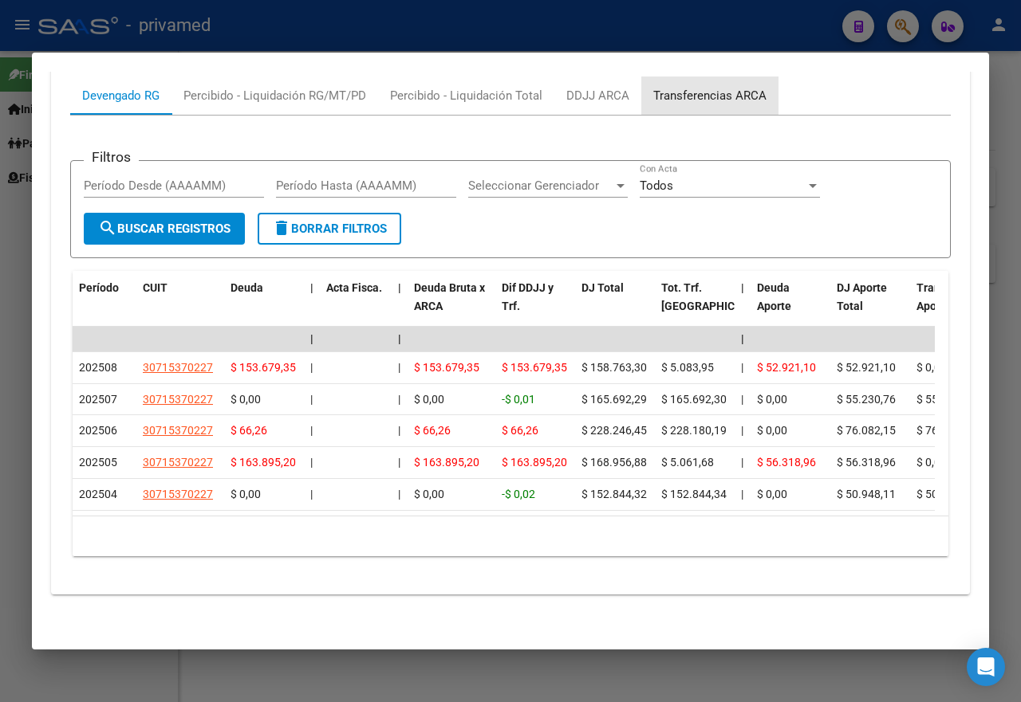
click at [728, 87] on div "Transferencias ARCA" at bounding box center [709, 96] width 113 height 18
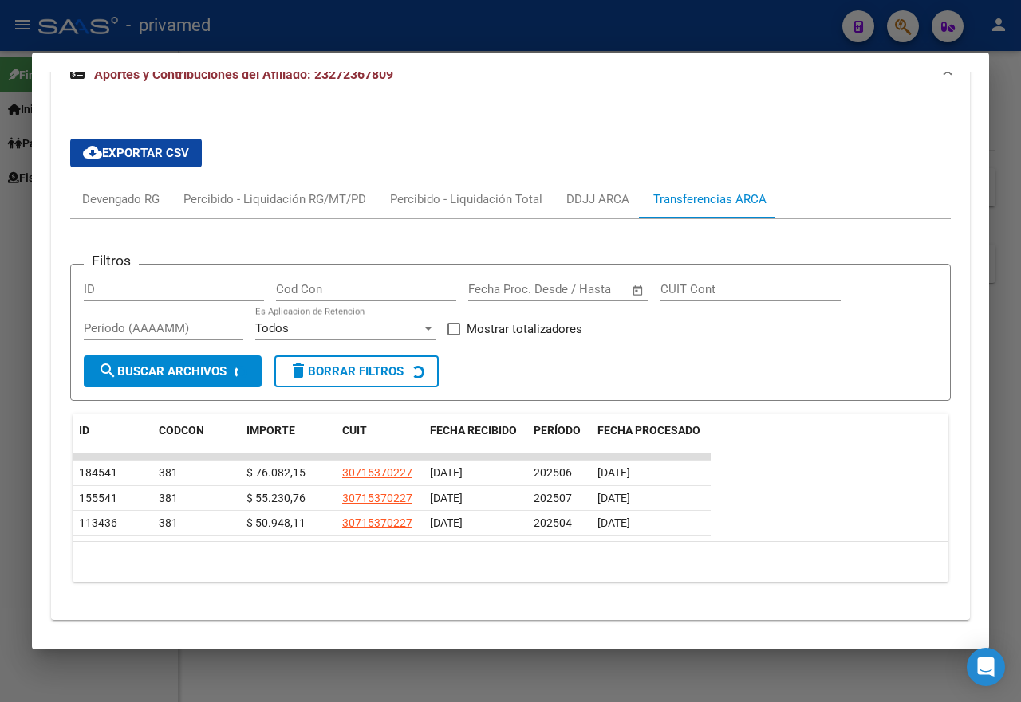
scroll to position [1403, 0]
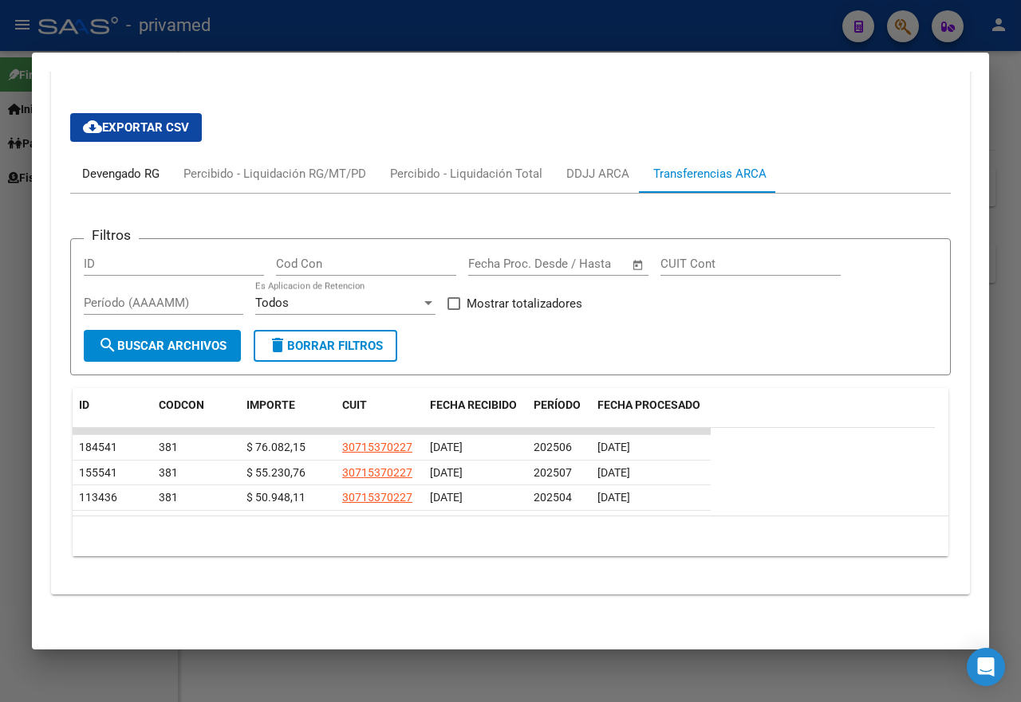
click at [143, 171] on div "Devengado RG" at bounding box center [120, 174] width 77 height 18
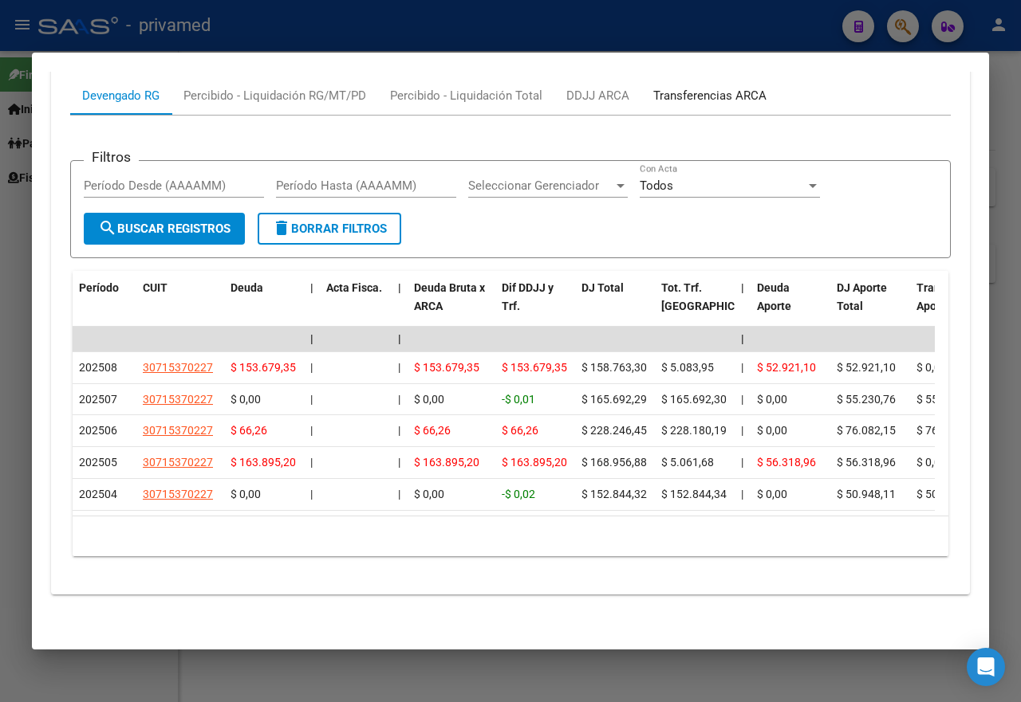
click at [675, 104] on div "Transferencias ARCA" at bounding box center [709, 96] width 113 height 18
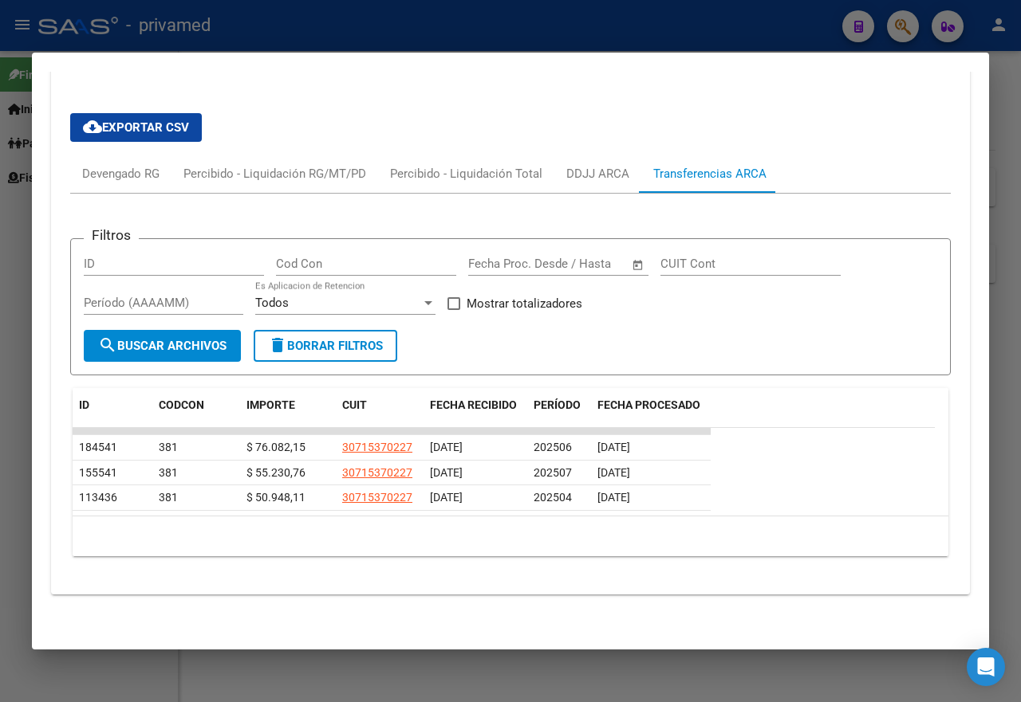
click at [648, 24] on div at bounding box center [510, 351] width 1021 height 702
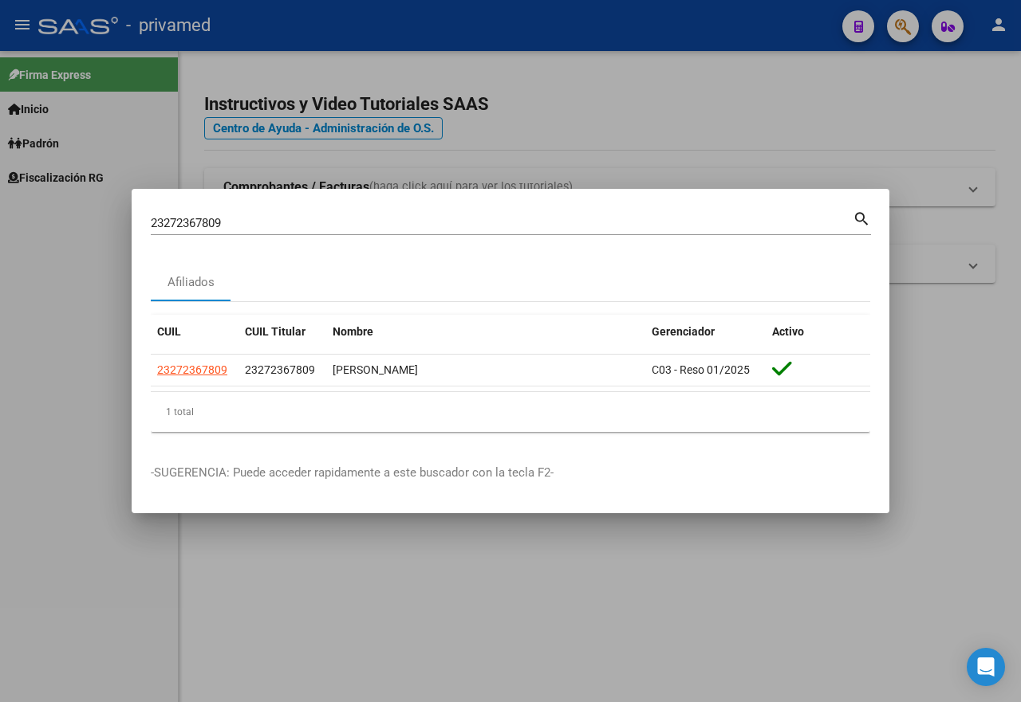
click at [648, 24] on div at bounding box center [510, 351] width 1021 height 702
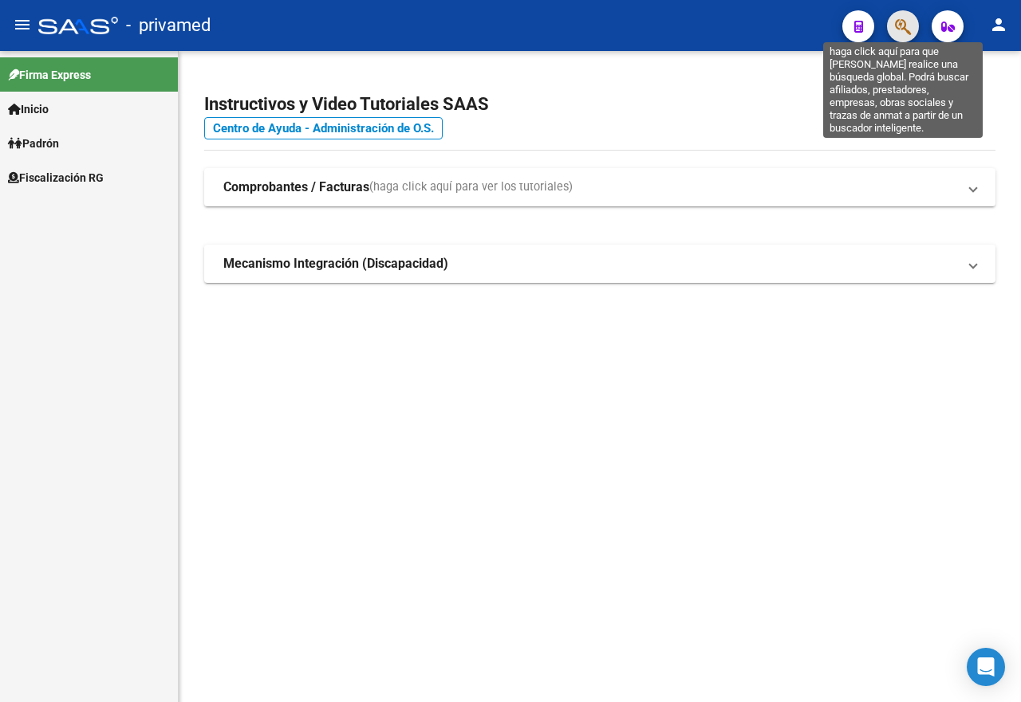
click at [904, 30] on icon "button" at bounding box center [903, 27] width 16 height 18
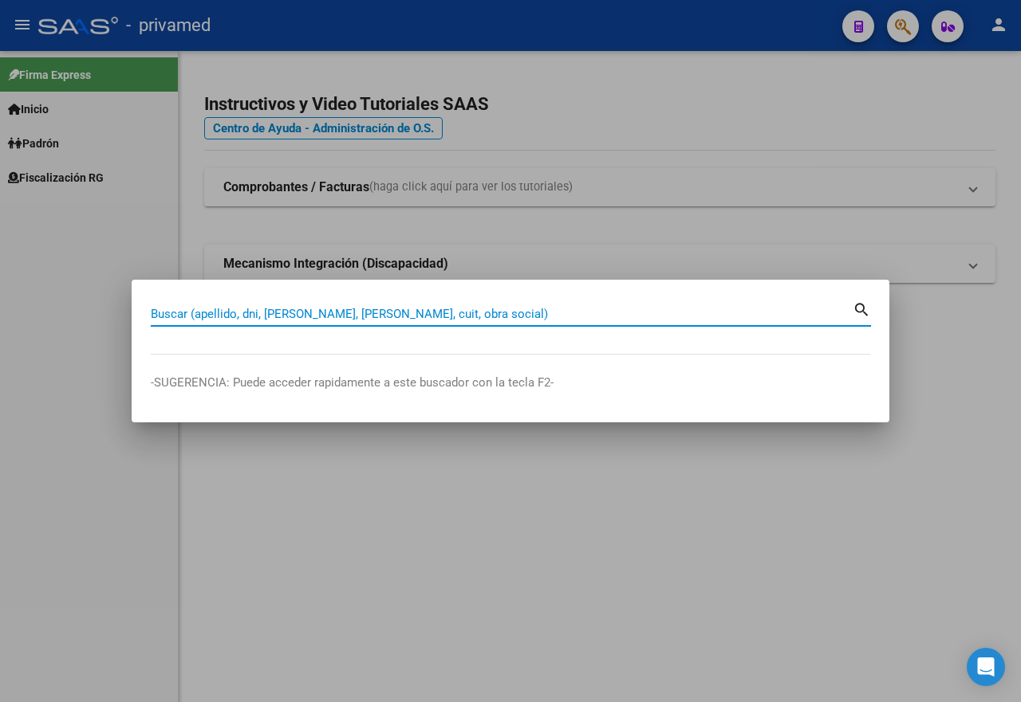
paste input "20335164807"
type input "20335164807"
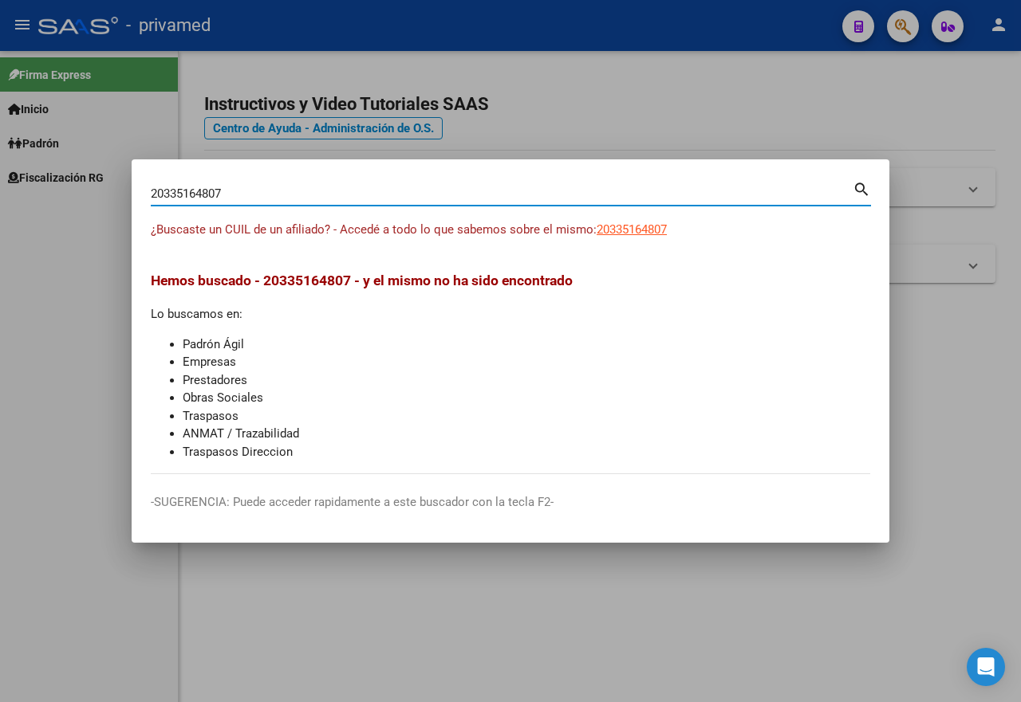
click at [649, 117] on div at bounding box center [510, 351] width 1021 height 702
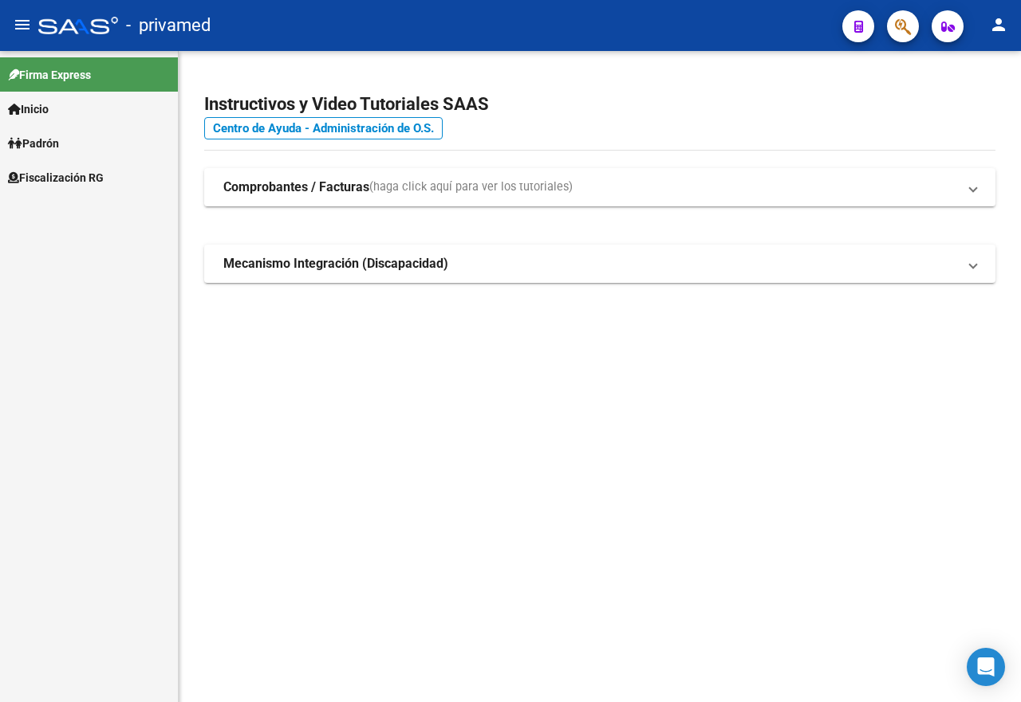
click at [898, 30] on icon "button" at bounding box center [903, 27] width 16 height 18
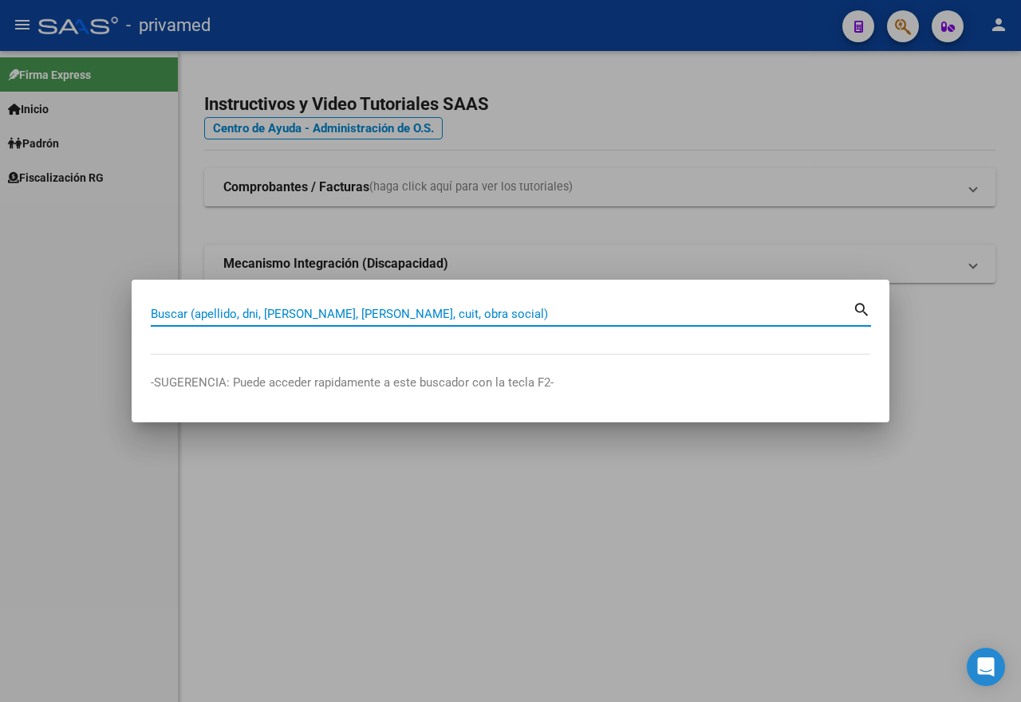
click at [570, 116] on div at bounding box center [510, 351] width 1021 height 702
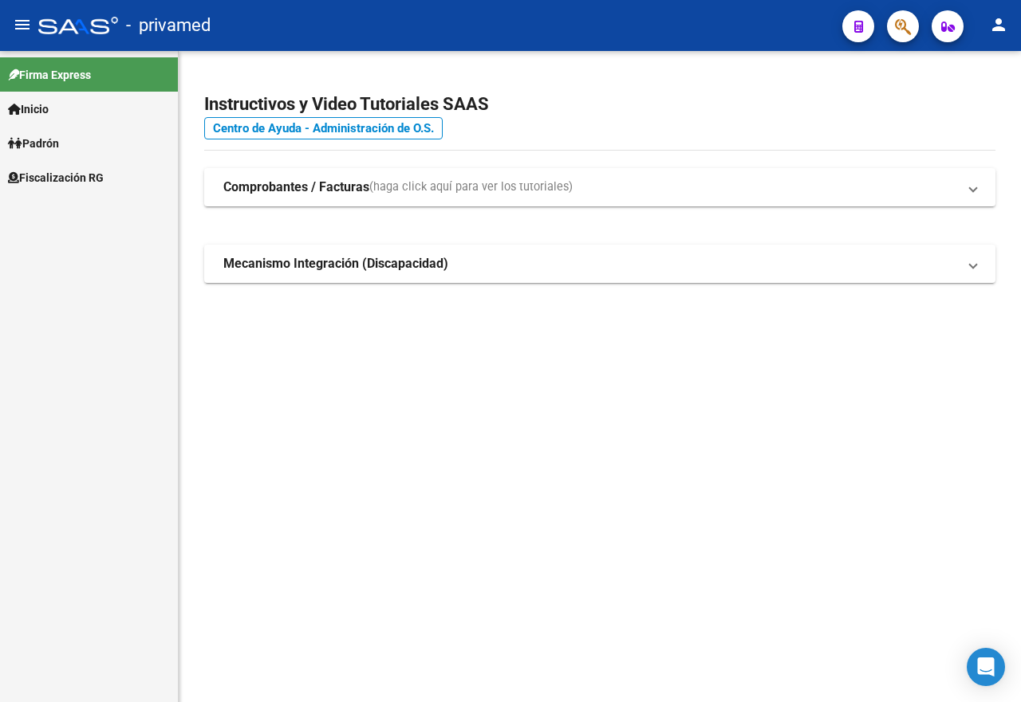
click at [896, 33] on icon "button" at bounding box center [903, 27] width 16 height 18
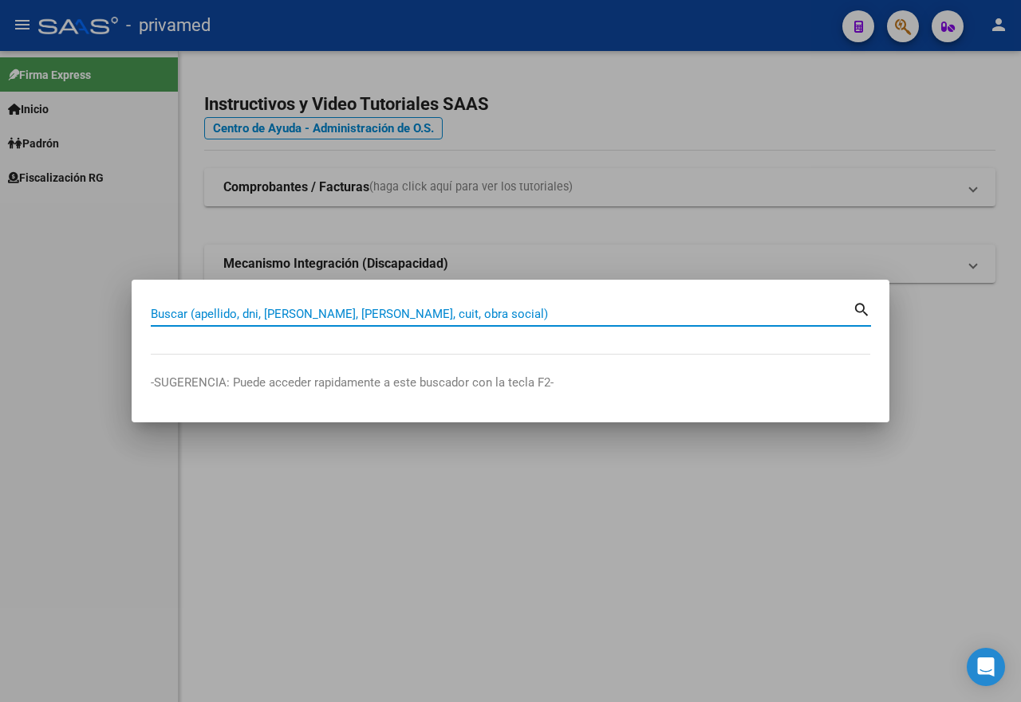
paste input "27380526315"
type input "27380526315"
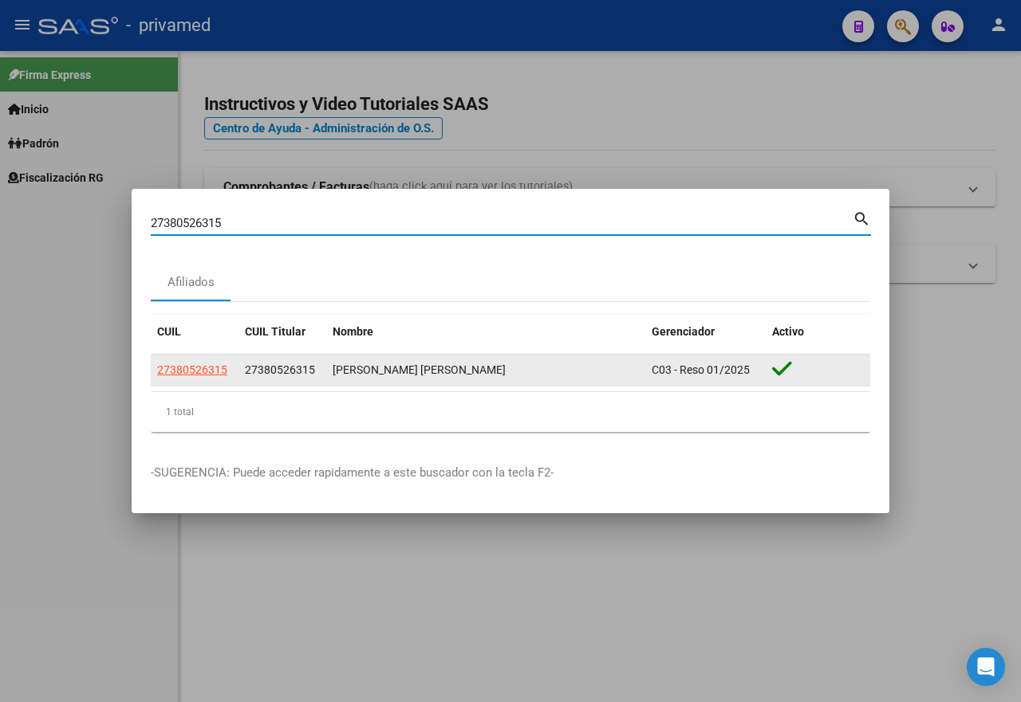
click at [186, 370] on span "27380526315" at bounding box center [192, 370] width 70 height 13
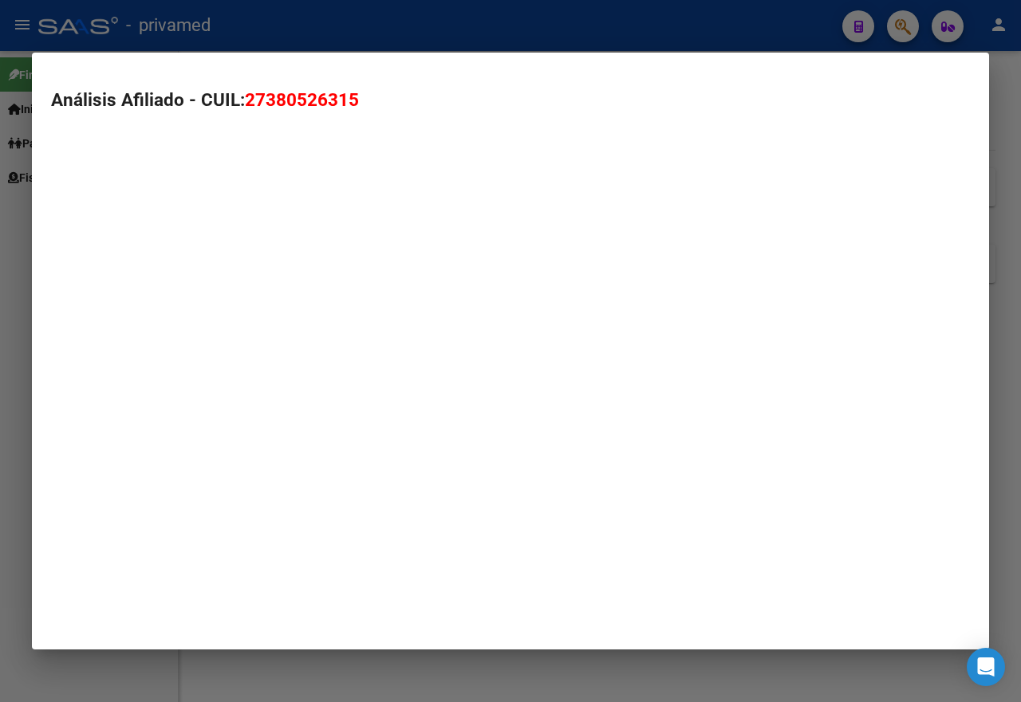
type textarea "27380526315"
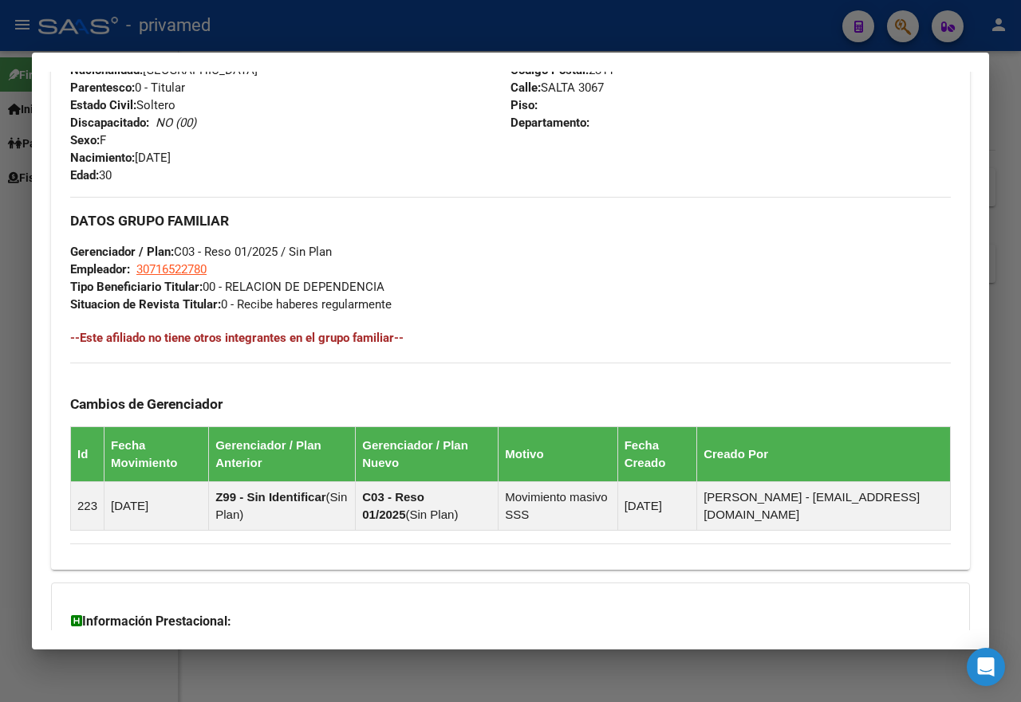
scroll to position [871, 0]
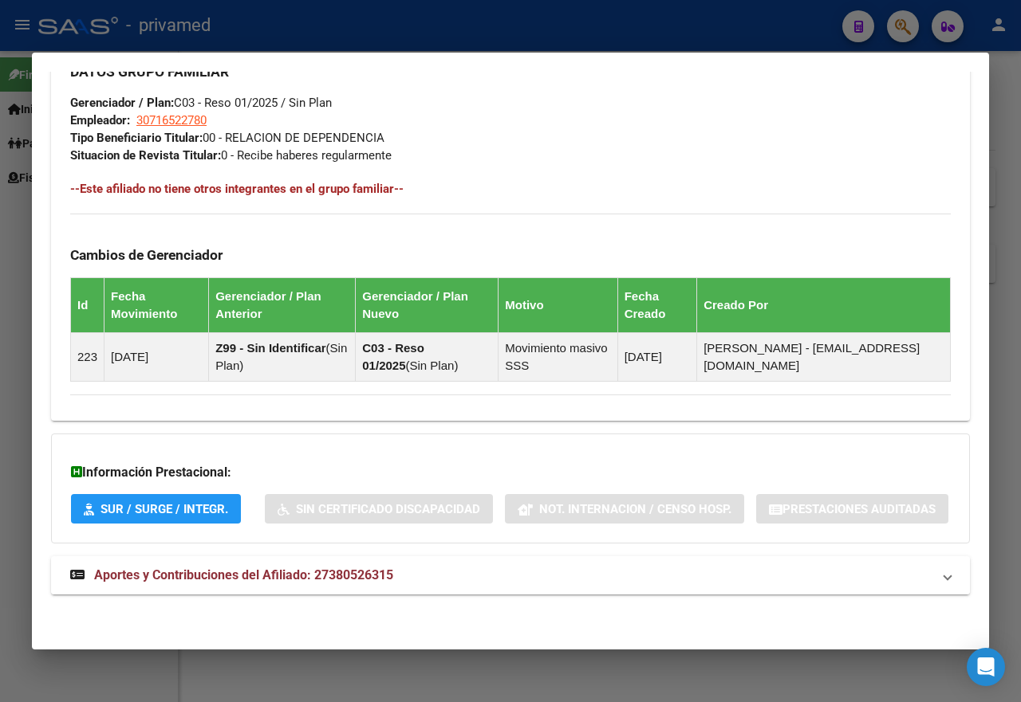
click at [312, 584] on strong "Aportes y Contribuciones del Afiliado: 27380526315" at bounding box center [231, 575] width 323 height 19
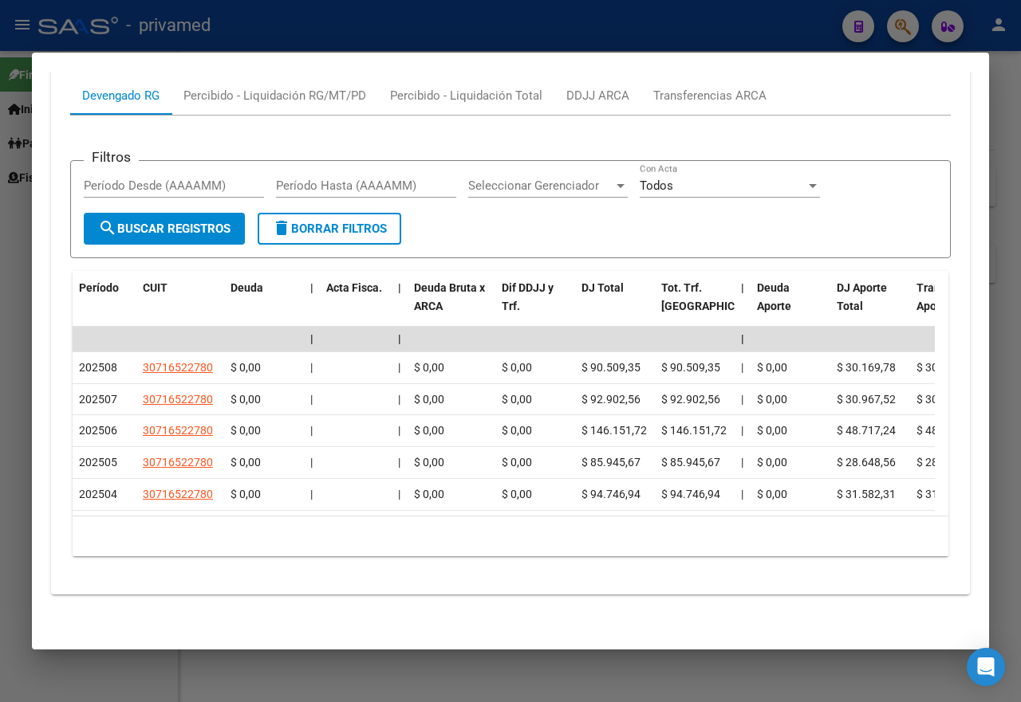
scroll to position [1499, 0]
click at [710, 87] on div "Transferencias ARCA" at bounding box center [709, 96] width 113 height 18
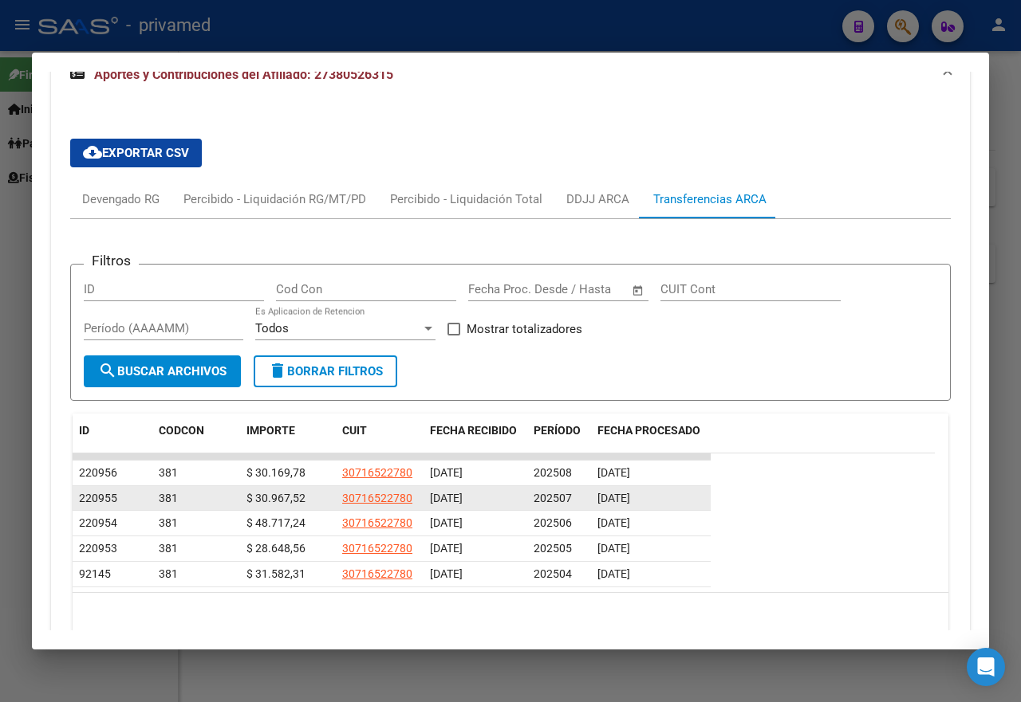
scroll to position [1454, 0]
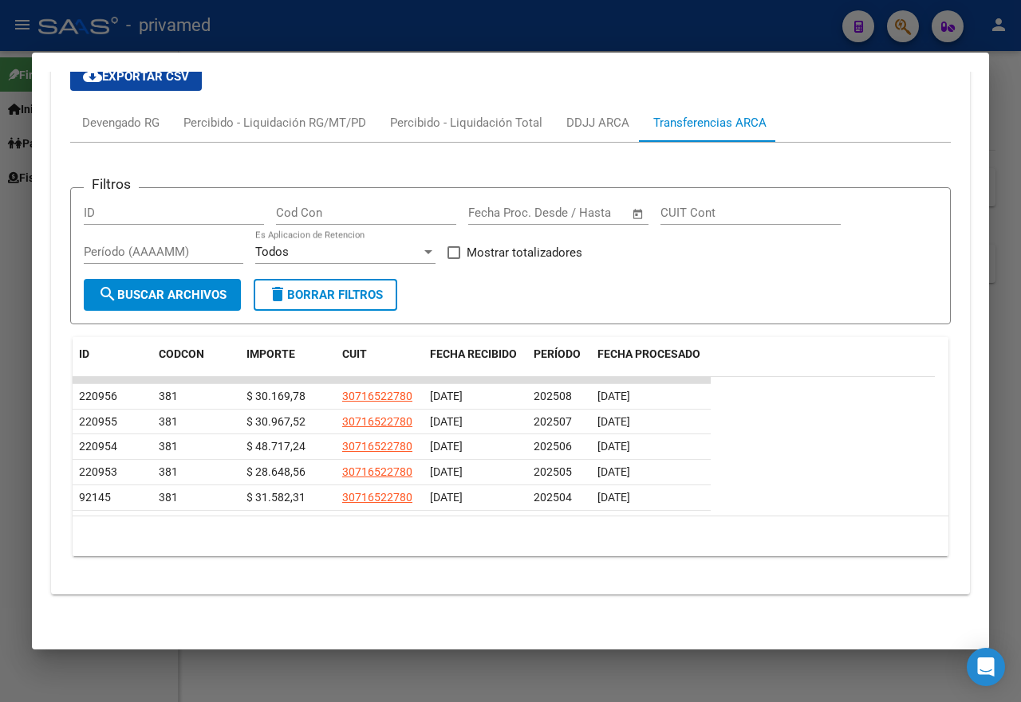
click at [777, 25] on div at bounding box center [510, 351] width 1021 height 702
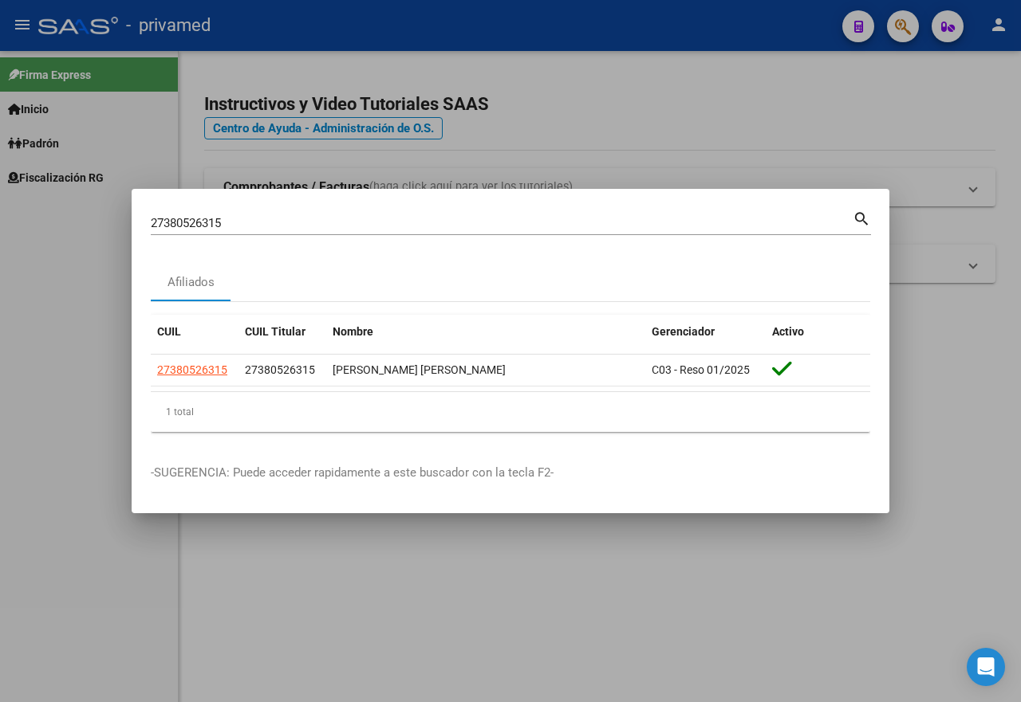
click at [904, 90] on div at bounding box center [510, 351] width 1021 height 702
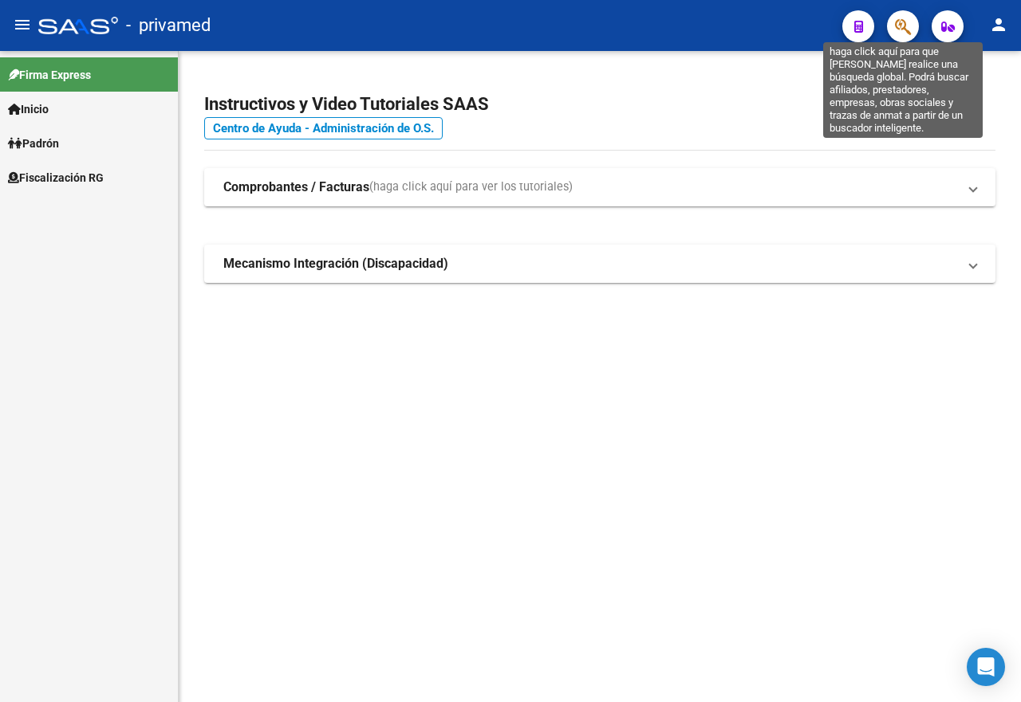
click at [899, 20] on icon "button" at bounding box center [903, 27] width 16 height 18
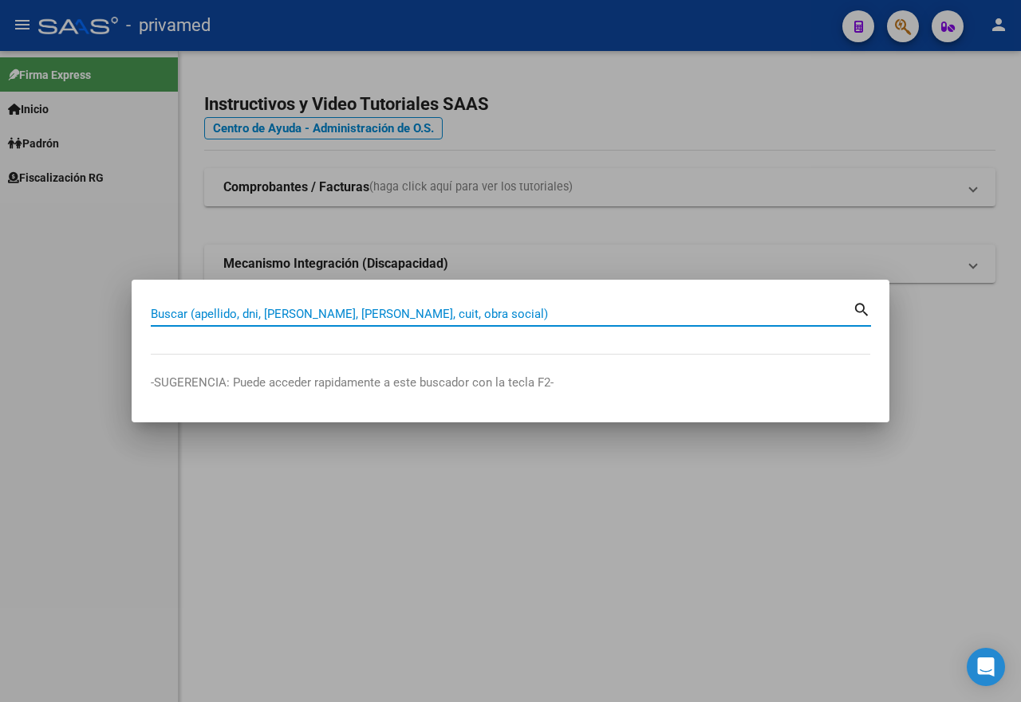
paste input "23331110469"
type input "23331110469"
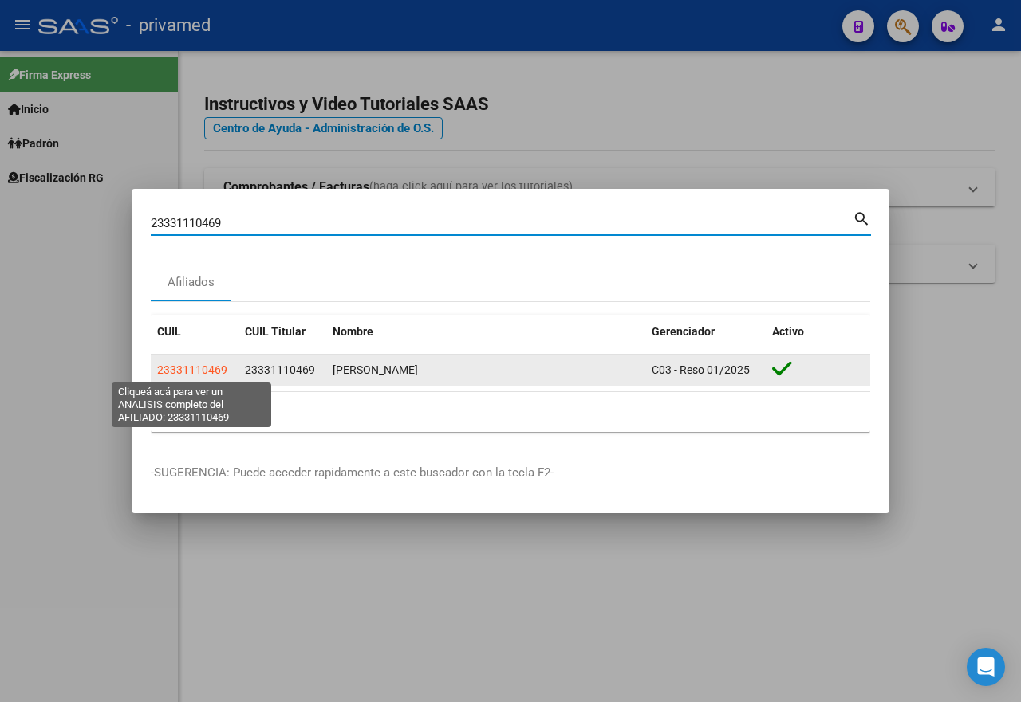
click at [214, 367] on span "23331110469" at bounding box center [192, 370] width 70 height 13
type textarea "23331110469"
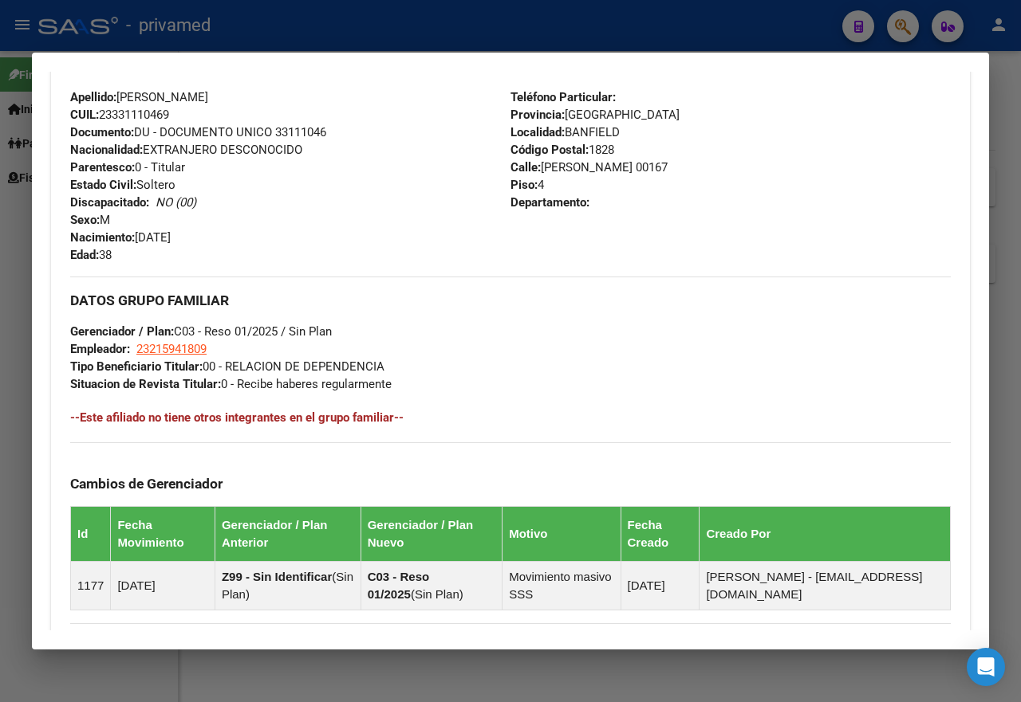
scroll to position [871, 0]
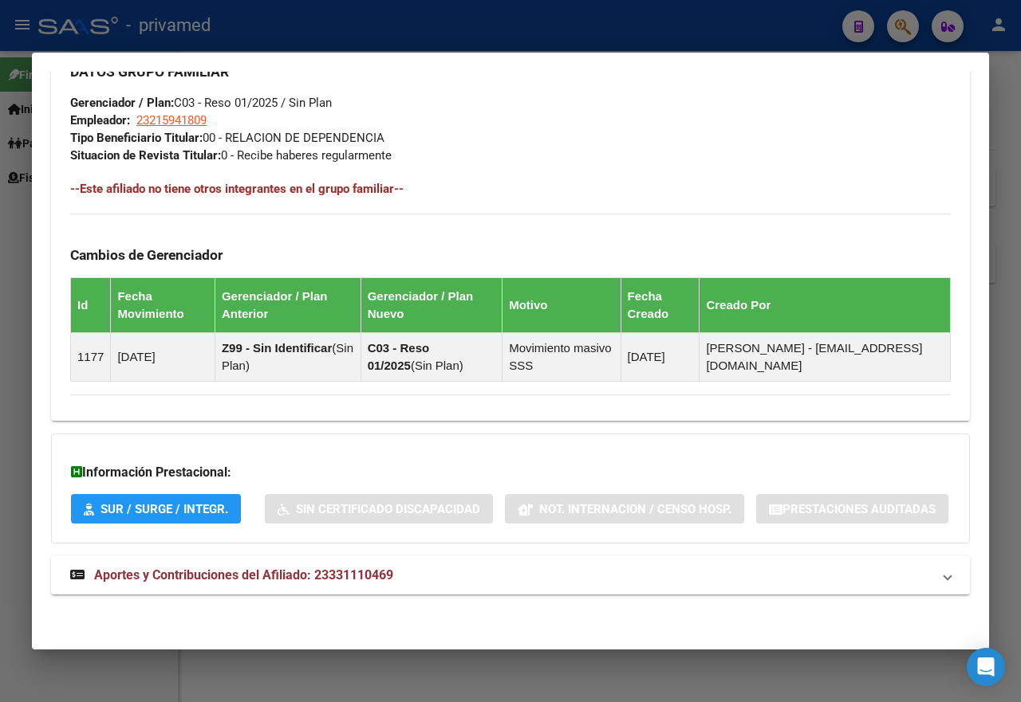
click at [583, 559] on mat-expansion-panel-header "Aportes y Contribuciones del Afiliado: 23331110469" at bounding box center [510, 576] width 919 height 38
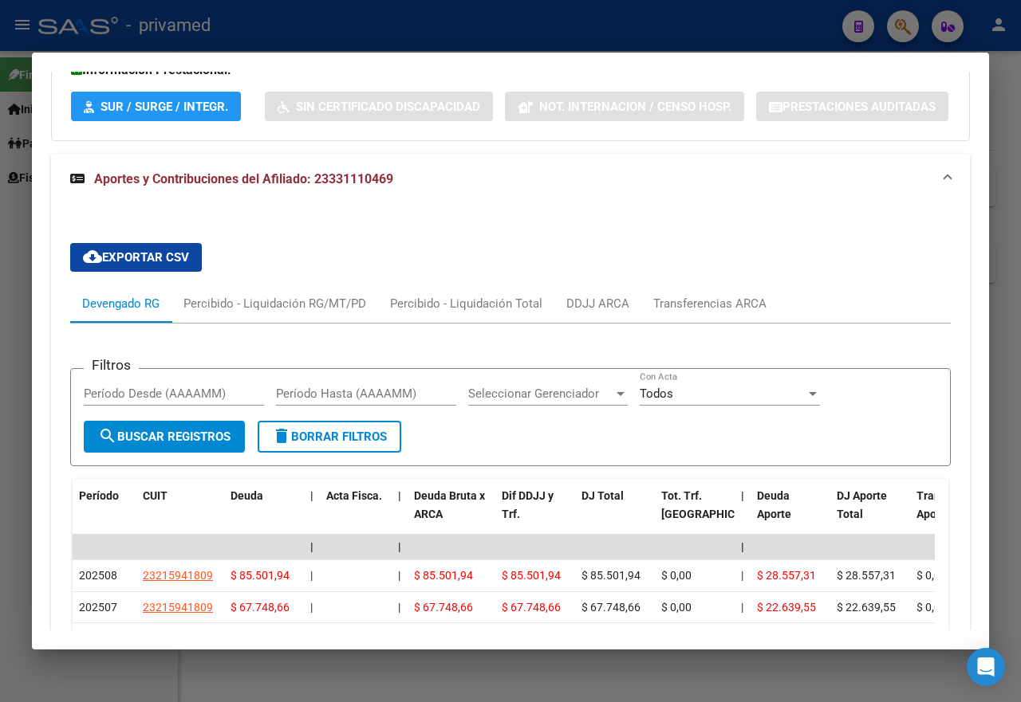
scroll to position [1269, 0]
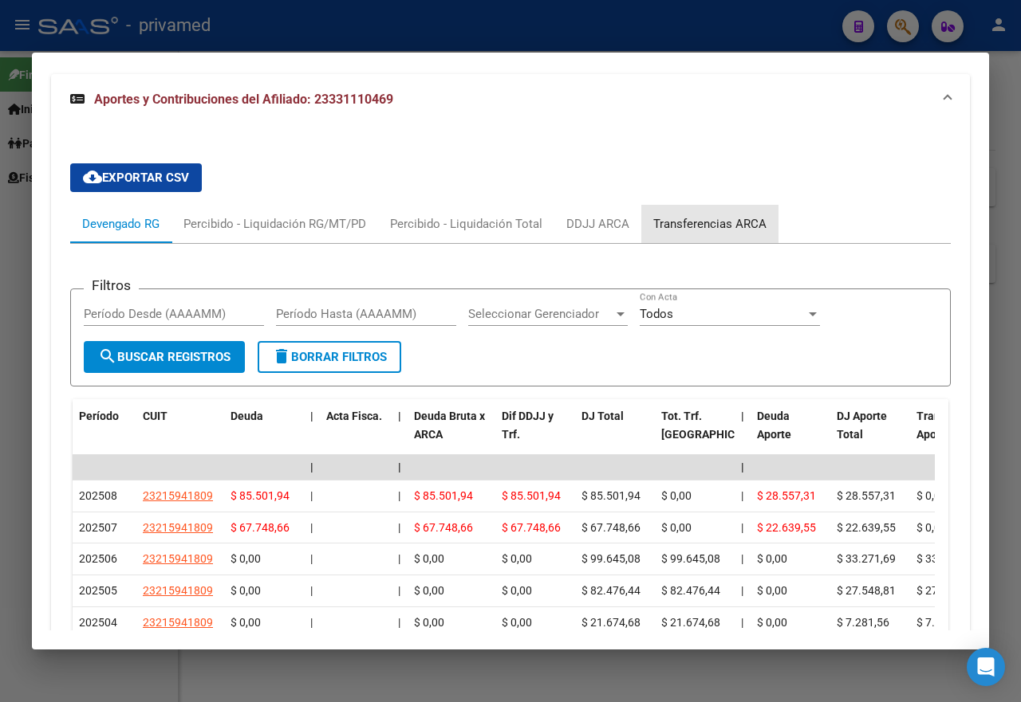
click at [735, 233] on div "Transferencias ARCA" at bounding box center [709, 224] width 113 height 18
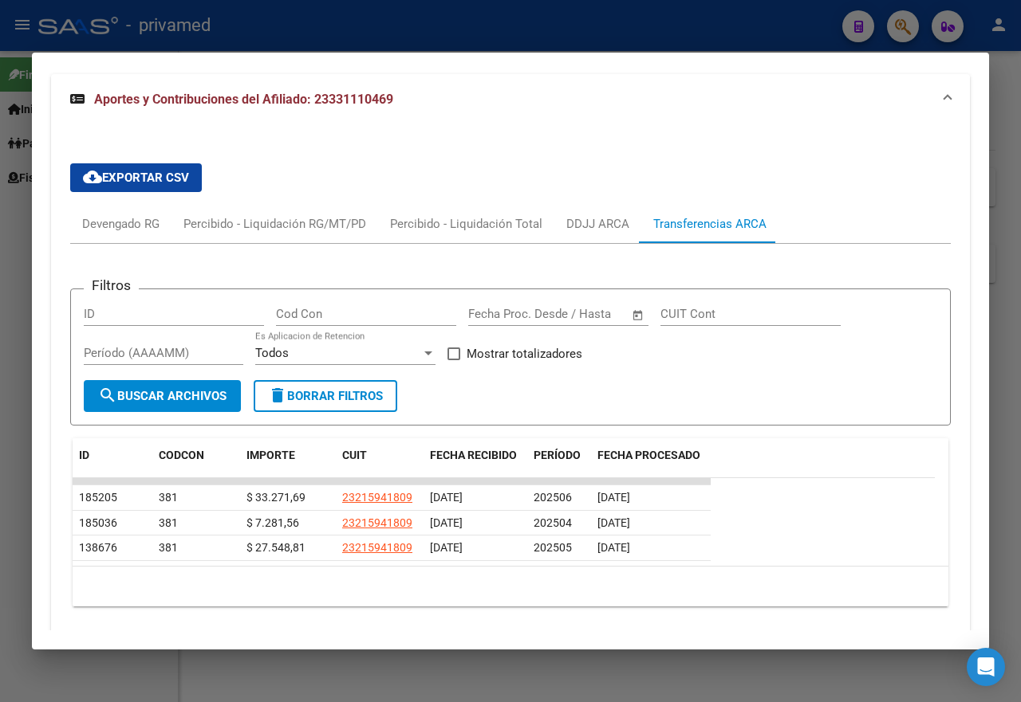
scroll to position [1349, 0]
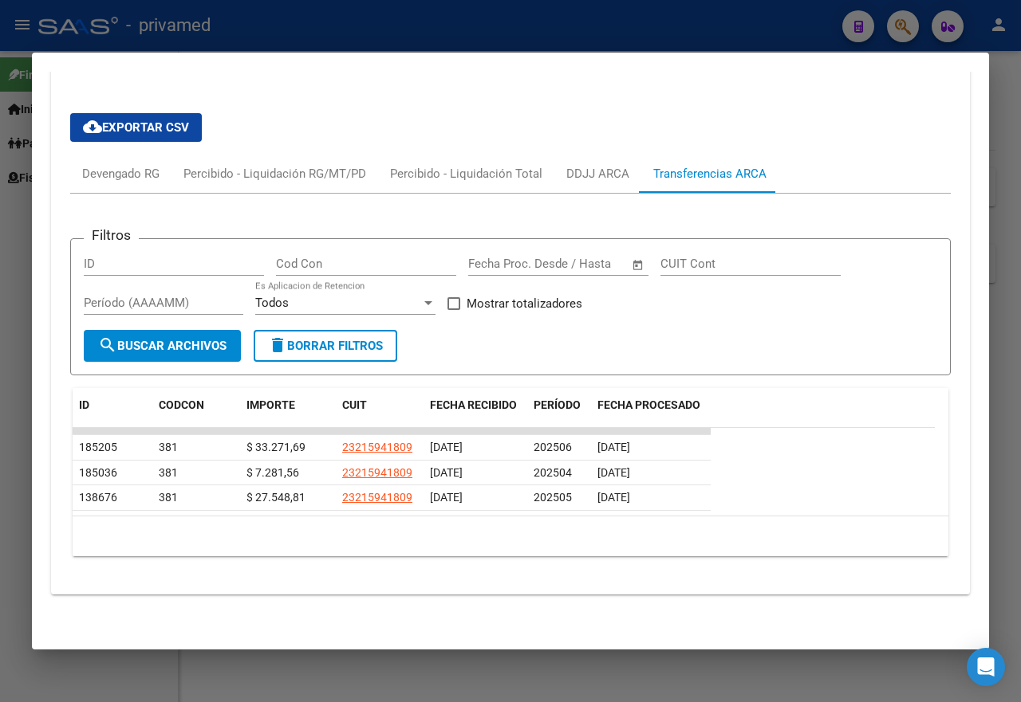
click at [262, 29] on div at bounding box center [510, 351] width 1021 height 702
